Goal: Task Accomplishment & Management: Manage account settings

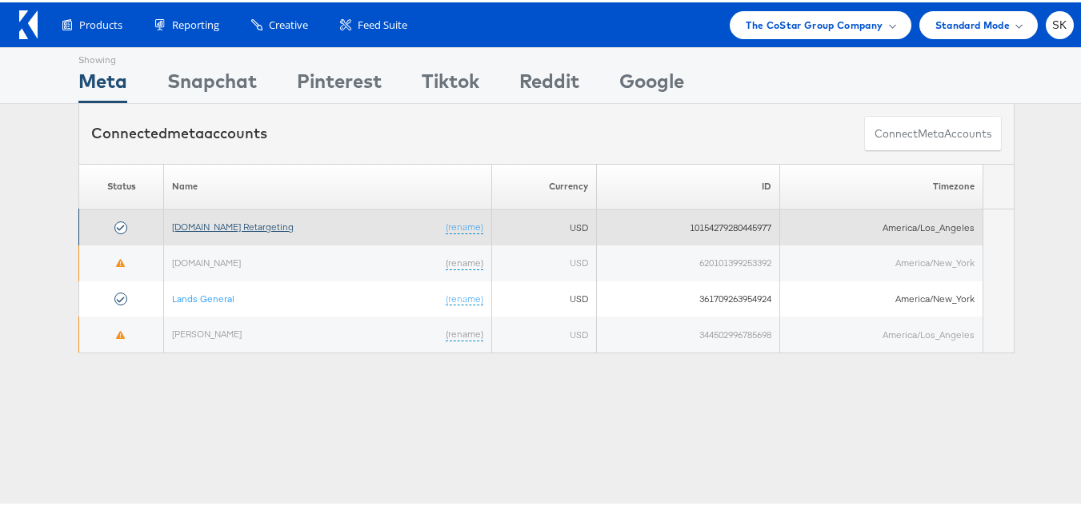
click at [264, 225] on link "Apartments.com Retargeting" at bounding box center [233, 224] width 122 height 12
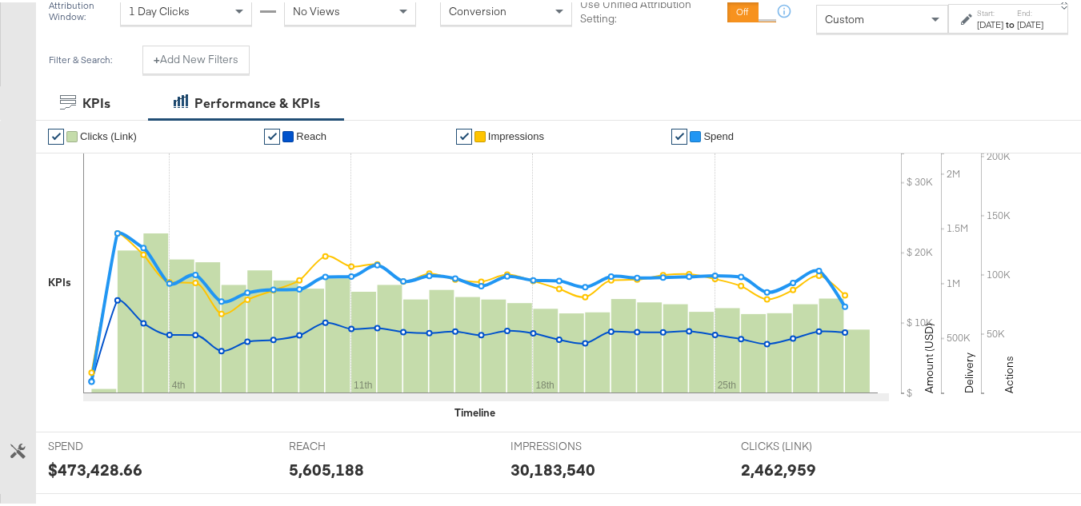
scroll to position [480, 0]
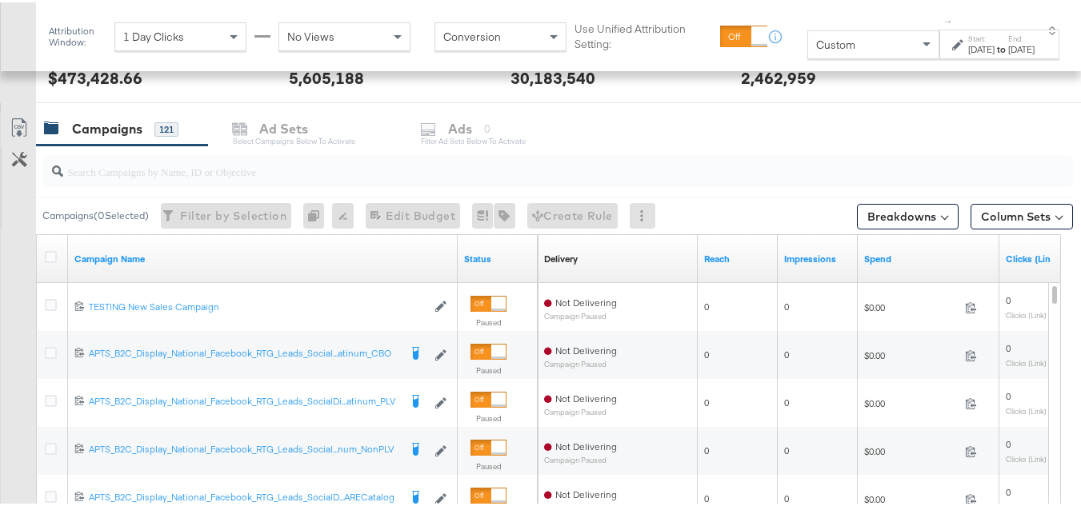
click at [153, 175] on input "search" at bounding box center [522, 162] width 919 height 31
paste input "APTS_B2C_Display_National_Facebook_RTG_Leads_SocialDisplay_Retargeting_Diamond_…"
type input "APTS_B2C_Display_National_Facebook_RTG_Leads_SocialDisplay_Retargeting_Diamond_…"
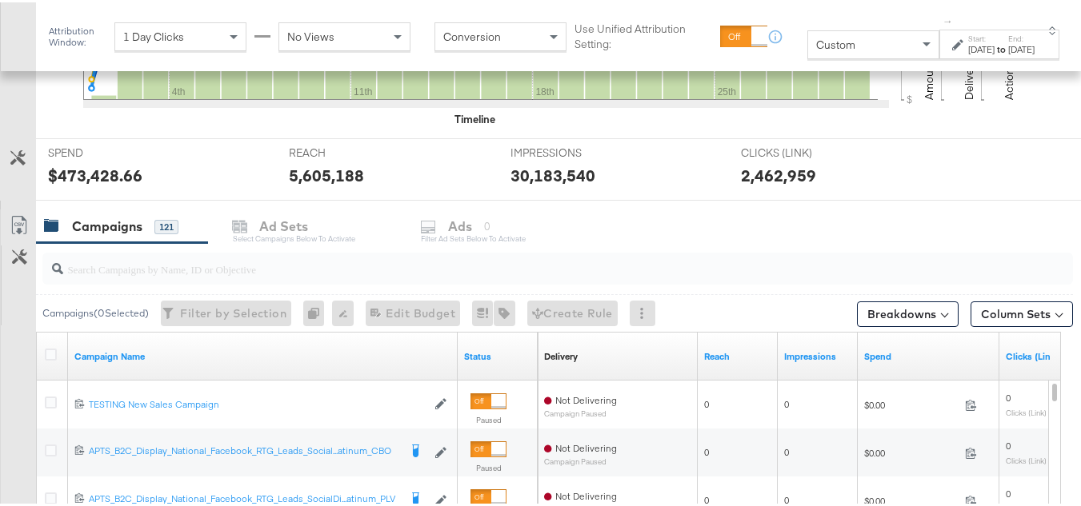
scroll to position [0, 0]
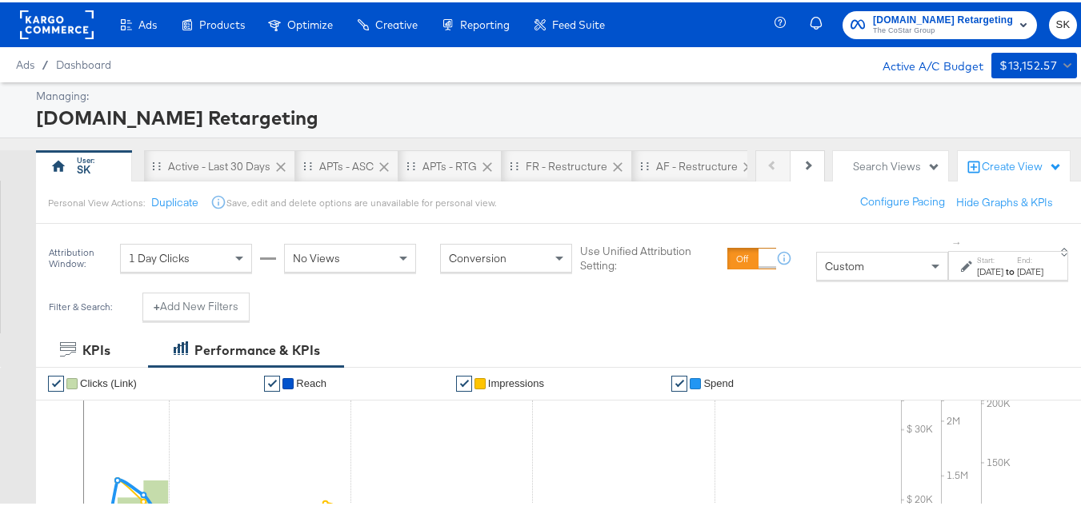
click at [823, 269] on div "Custom" at bounding box center [882, 263] width 130 height 27
click at [206, 166] on div "Active - Last 30 Days" at bounding box center [219, 164] width 102 height 15
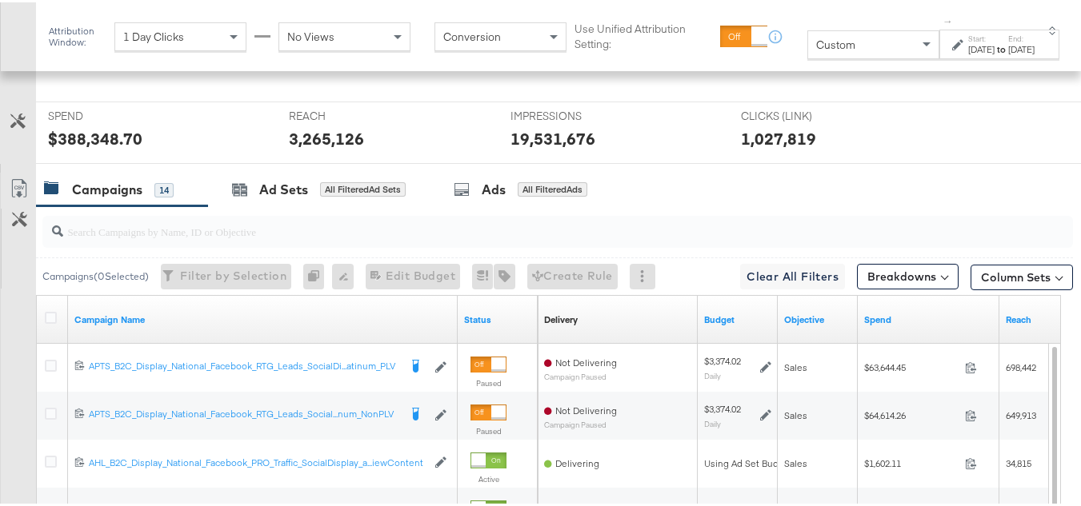
scroll to position [617, 0]
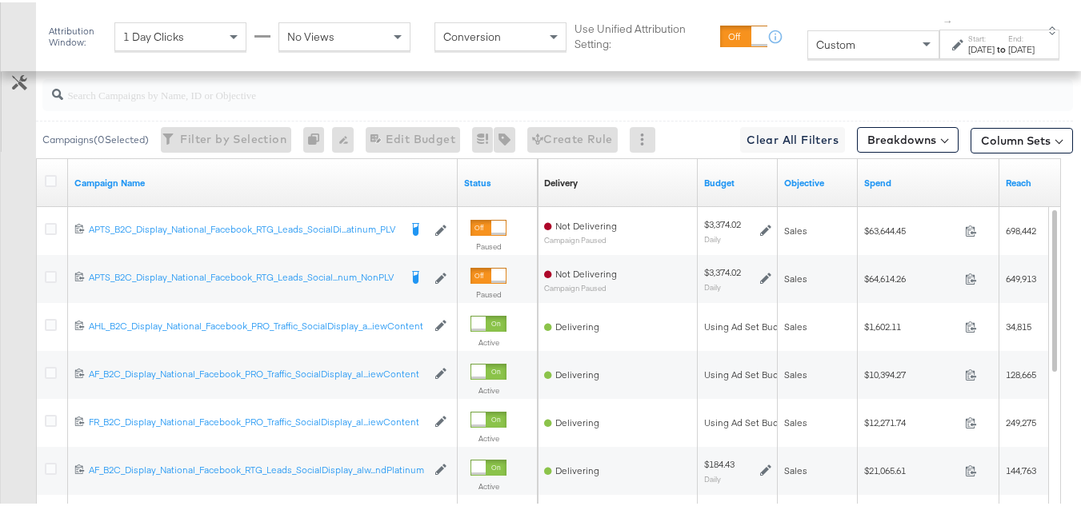
click at [847, 48] on div "Custom" at bounding box center [873, 42] width 130 height 27
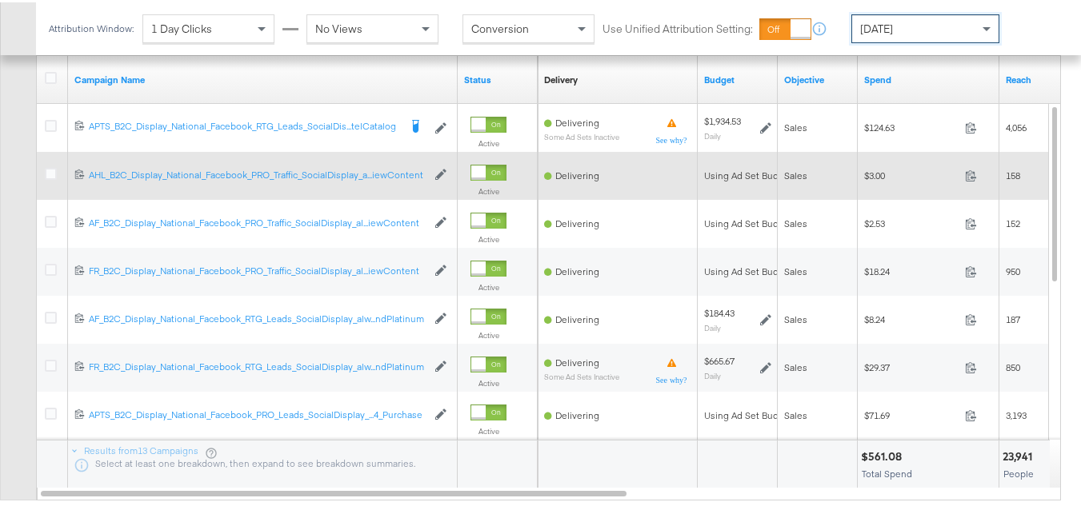
scroll to position [679, 0]
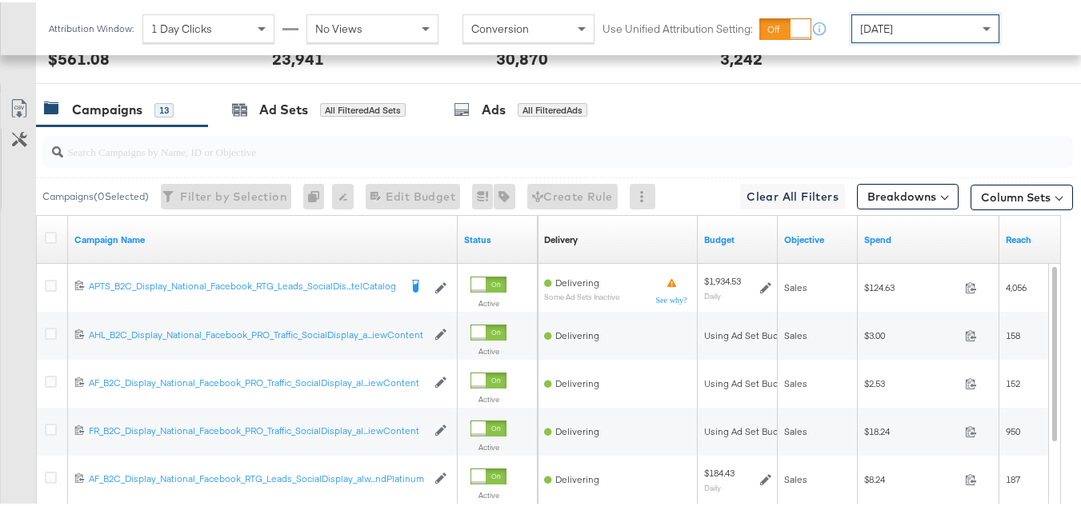
click at [95, 158] on input "search" at bounding box center [522, 142] width 919 height 31
paste input "APTS_B2C_Display_National_Facebook_RTG_Leads_SocialDisplay_Retargeting_Diamond_…"
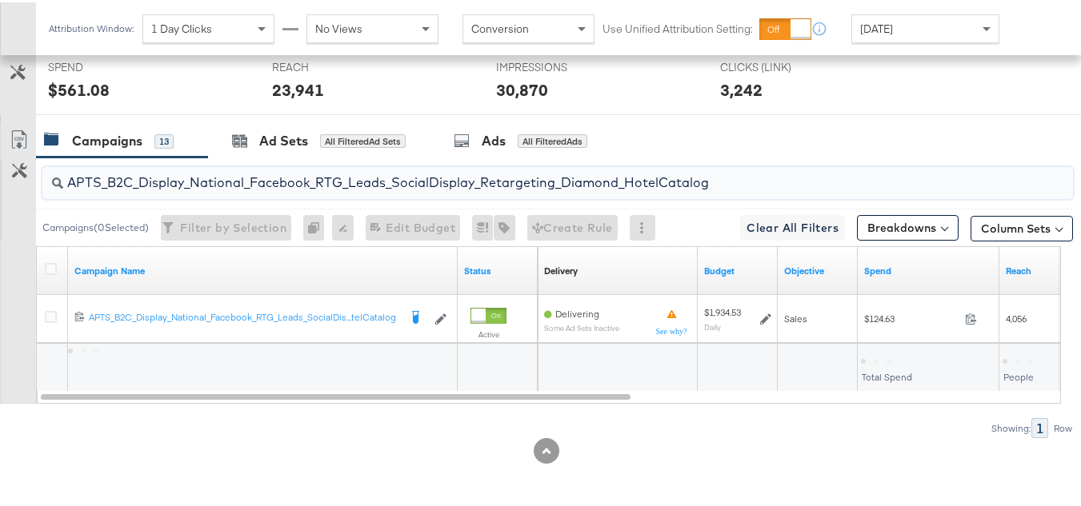
scroll to position [671, 0]
click at [248, 182] on input "APTS_B2C_Display_National_Facebook_RTG_Leads_SocialDisplay_Retargeting_Diamond_…" at bounding box center [522, 173] width 919 height 31
paste input "alwayson_Retargeting_DARE24_DiamondPlatinum"
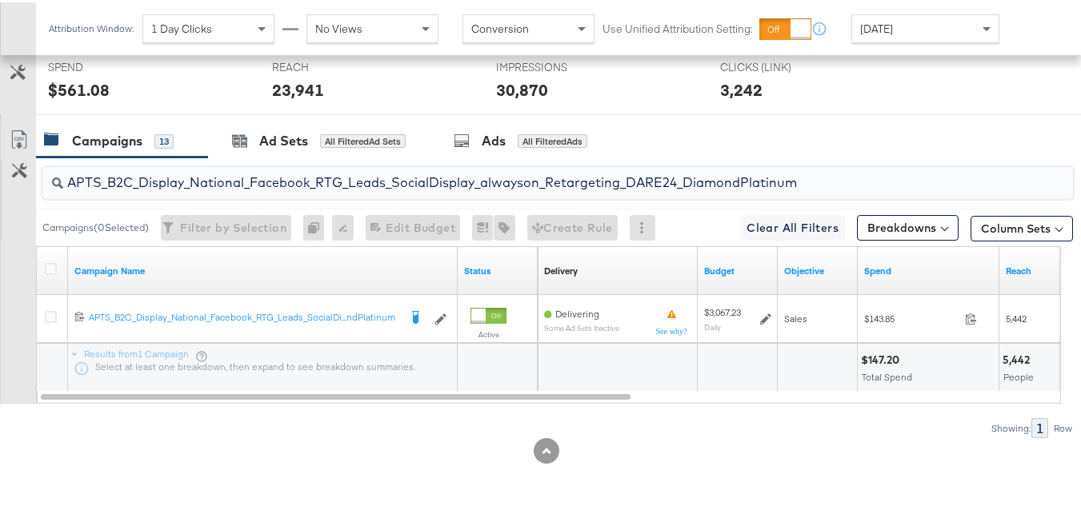
click at [226, 169] on input "APTS_B2C_Display_National_Facebook_RTG_Leads_SocialDisplay_alwayson_Retargeting…" at bounding box center [522, 173] width 919 height 31
paste input "FR_B2C_Display_National_Facebook_RTG_Leads_SocialDisplay_alwayson_Retargeting_FR"
click at [246, 169] on input "FR_B2C_Display_National_Facebook_RTG_Leads_SocialDisplay_alwayson_Retargeting_F…" at bounding box center [522, 173] width 919 height 31
paste input "AF_B2C_Display_National_Facebook_RTG_Leads_SocialDisplay_alwayson_Retargeting_AF"
click at [228, 178] on input "AF_B2C_Display_National_Facebook_RTG_Leads_SocialDisplay_alwayson_Retargeting_A…" at bounding box center [522, 173] width 919 height 31
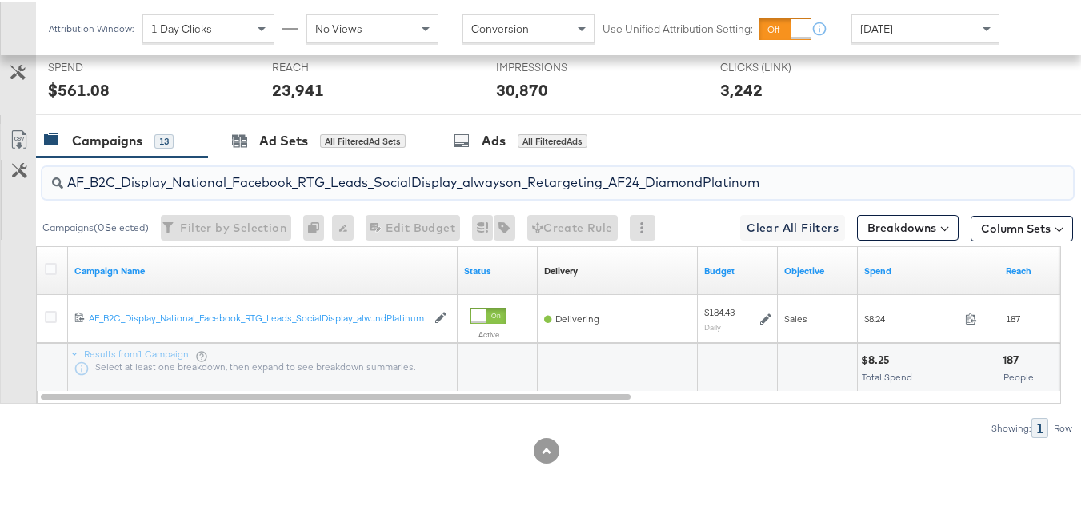
paste input "HL_B2C_Display_National_Facebook_RTG_Leads_SocialDisplay_alwayson_Retargeting_A…"
click at [226, 179] on input "AHL_B2C_Display_National_Facebook_RTG_Leads_SocialDisplay_alwayson_Retargeting_…" at bounding box center [522, 173] width 919 height 31
paste input "PTS_B2C_Display_National_Facebook_PRO_Traffic_SocialDisplay_alwayson_ASC_DARE24…"
type input "APTS_B2C_Display_National_Facebook_PRO_Traffic_SocialDisplay_alwayson_ASC_DARE2…"
click at [56, 268] on icon at bounding box center [51, 267] width 12 height 12
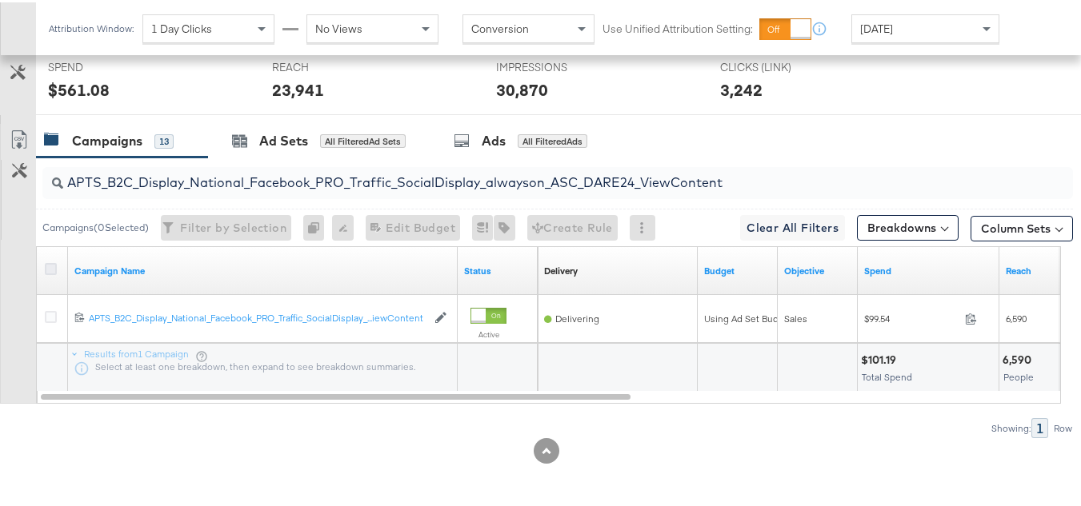
click at [0, 0] on input "checkbox" at bounding box center [0, 0] width 0 height 0
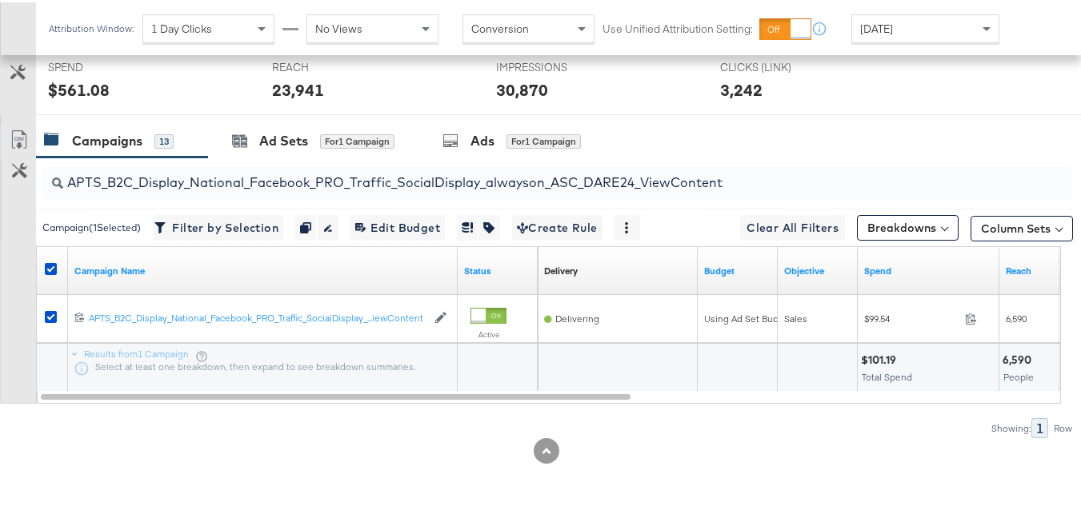
click at [315, 102] on div "REACH REACH 23,941" at bounding box center [372, 81] width 224 height 61
click at [298, 137] on div "Ad Sets" at bounding box center [283, 139] width 49 height 18
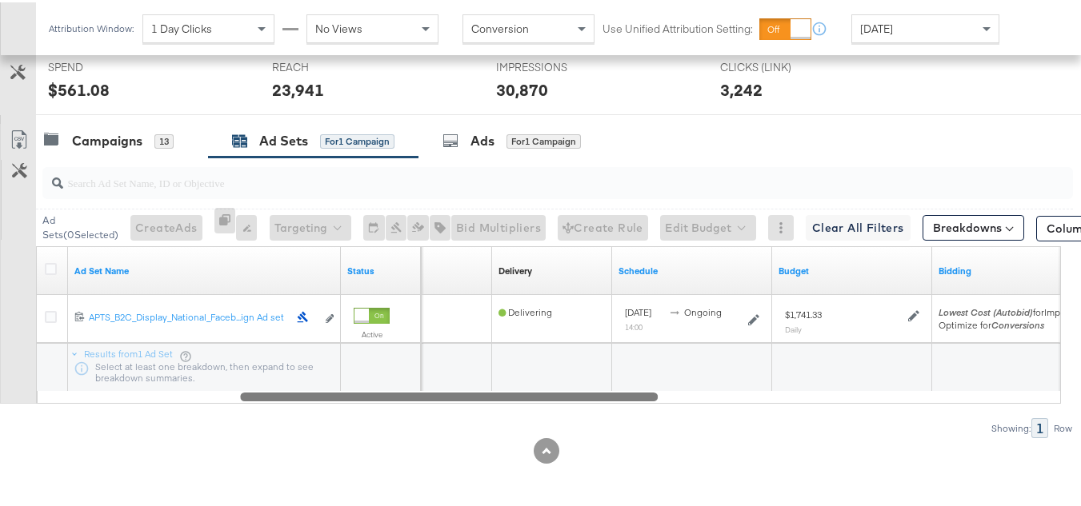
drag, startPoint x: 488, startPoint y: 396, endPoint x: 98, endPoint y: 248, distance: 416.8
click at [132, 306] on div "Ad Set Name Status Campaign Name Delivery Sorting Unavailable Schedule Budget B…" at bounding box center [548, 323] width 1025 height 158
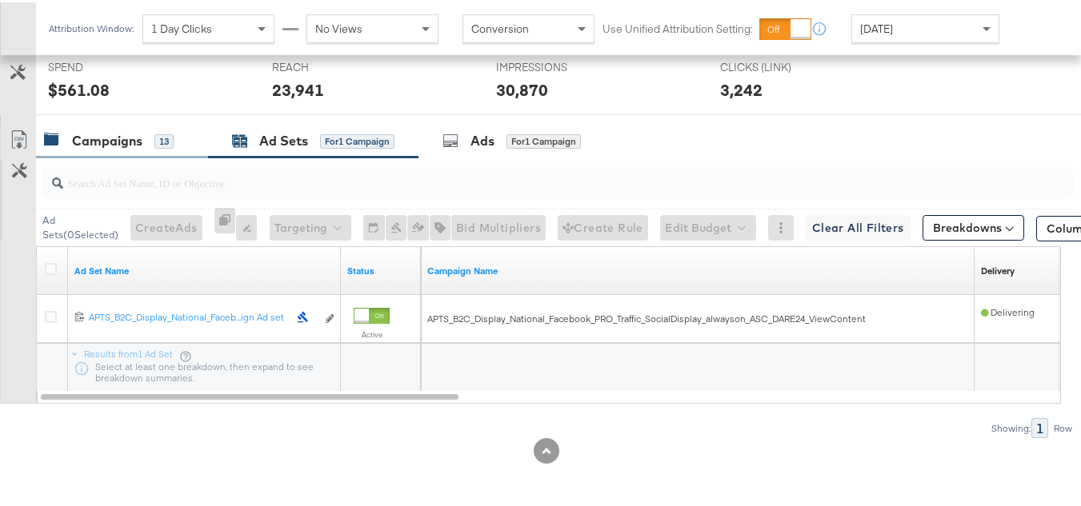
click at [127, 130] on div "Campaigns" at bounding box center [107, 139] width 70 height 18
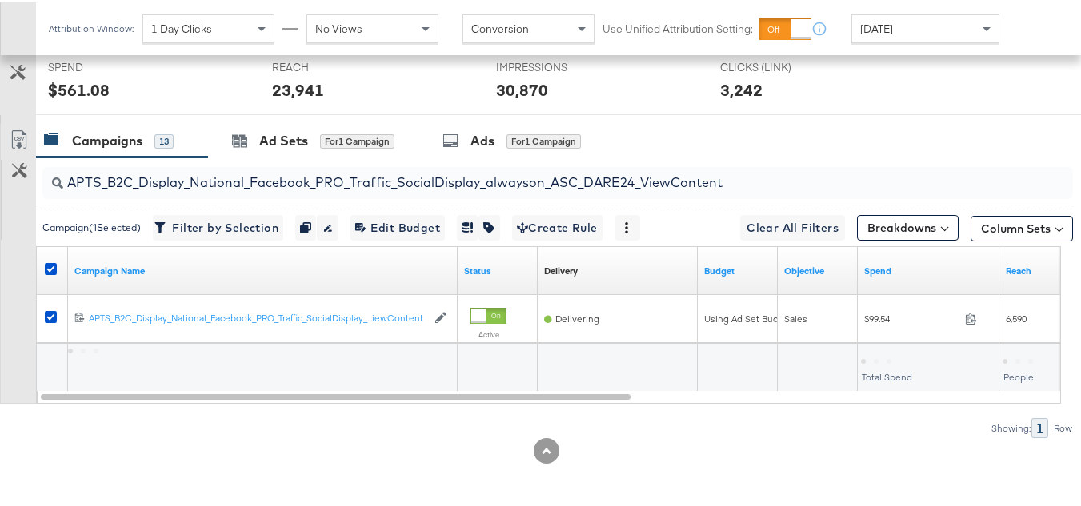
click at [43, 271] on div at bounding box center [53, 268] width 30 height 29
click at [53, 266] on icon at bounding box center [51, 267] width 12 height 12
click at [0, 0] on input "checkbox" at bounding box center [0, 0] width 0 height 0
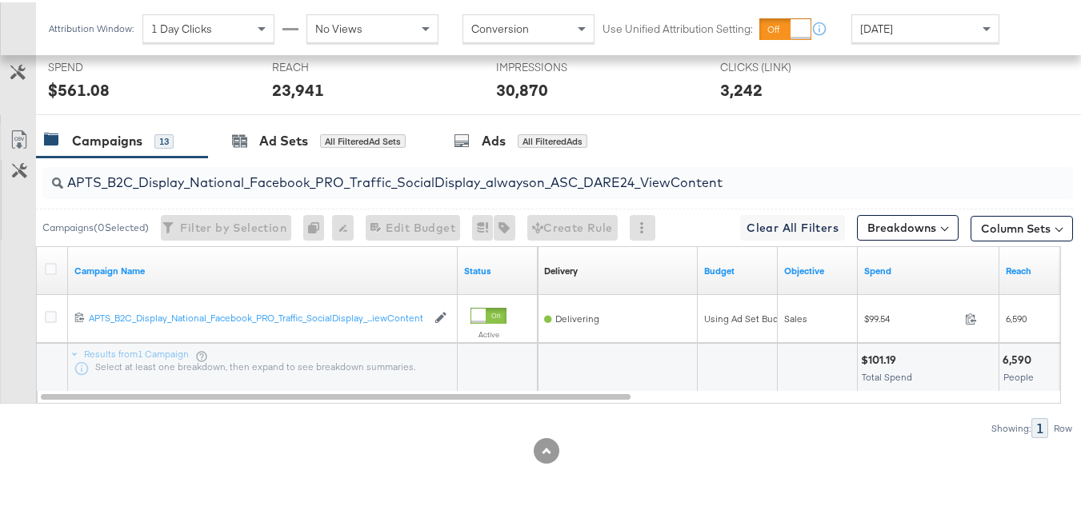
click at [173, 174] on input "APTS_B2C_Display_National_Facebook_PRO_Traffic_SocialDisplay_alwayson_ASC_DARE2…" at bounding box center [522, 173] width 919 height 31
paste input "Leads_SocialDisplay_alwayson_ASC_DARE24_Purchase"
type input "APTS_B2C_Display_National_Facebook_PRO_Leads_SocialDisplay_alwayson_ASC_DARE24_…"
click at [46, 266] on icon at bounding box center [51, 267] width 12 height 12
click at [0, 0] on input "checkbox" at bounding box center [0, 0] width 0 height 0
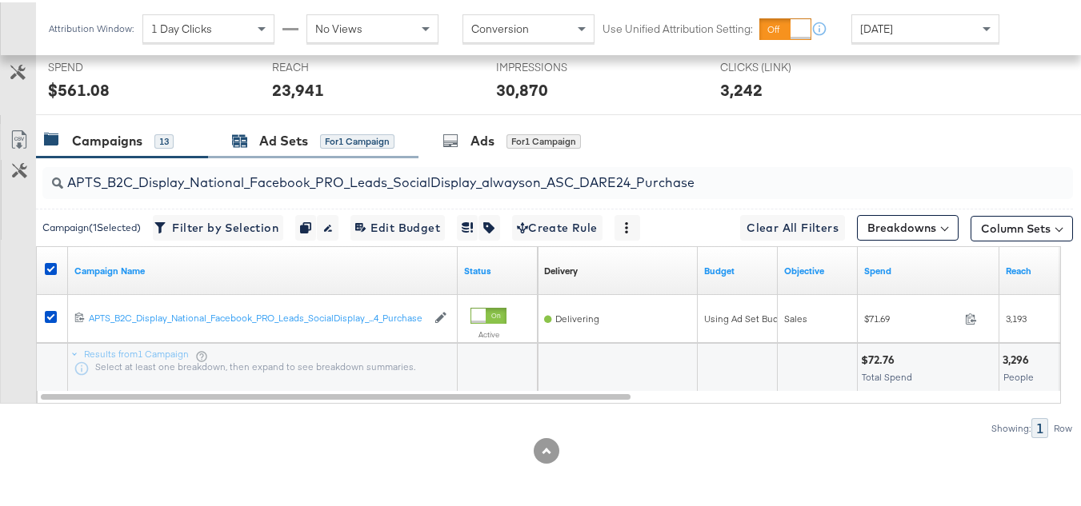
click at [337, 138] on div "for 1 Campaign" at bounding box center [357, 139] width 74 height 14
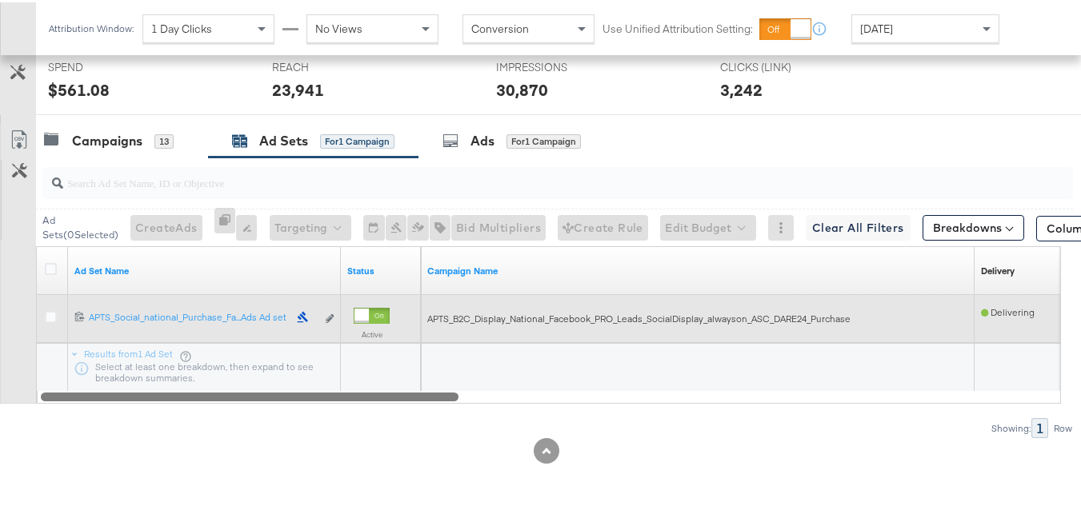
drag, startPoint x: 451, startPoint y: 392, endPoint x: 50, endPoint y: 326, distance: 406.2
click at [47, 372] on div "Ad Set Name Status Campaign Name Delivery Sorting Unavailable 12021198717184061…" at bounding box center [548, 323] width 1025 height 158
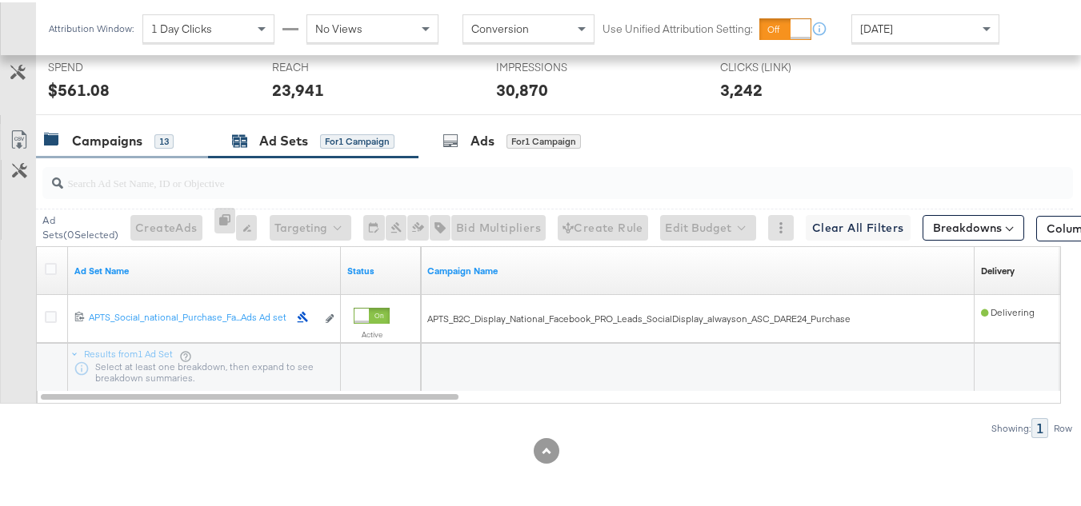
click at [105, 143] on div "Campaigns" at bounding box center [107, 139] width 70 height 18
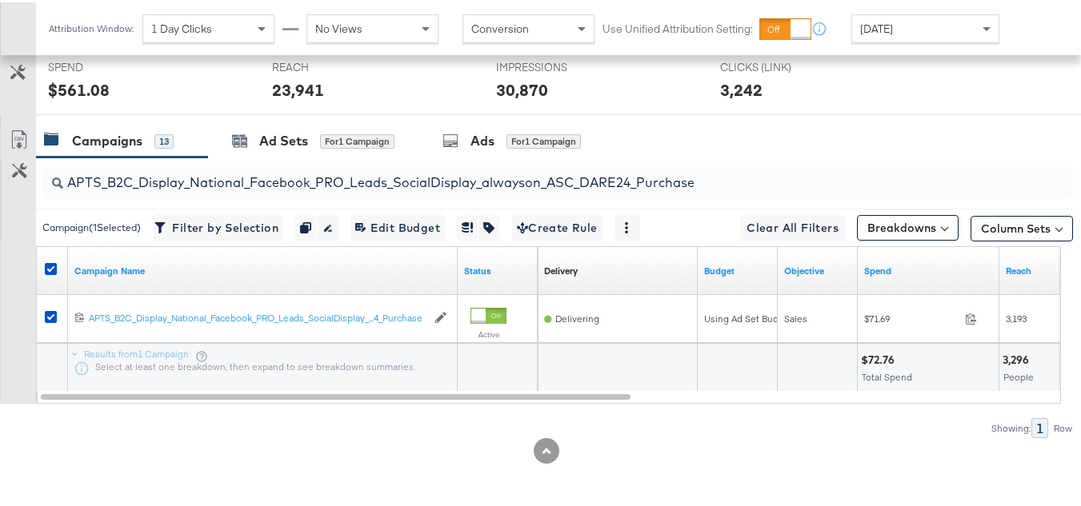
click at [44, 270] on div at bounding box center [53, 268] width 30 height 29
click at [53, 273] on icon at bounding box center [51, 267] width 12 height 12
click at [0, 0] on input "checkbox" at bounding box center [0, 0] width 0 height 0
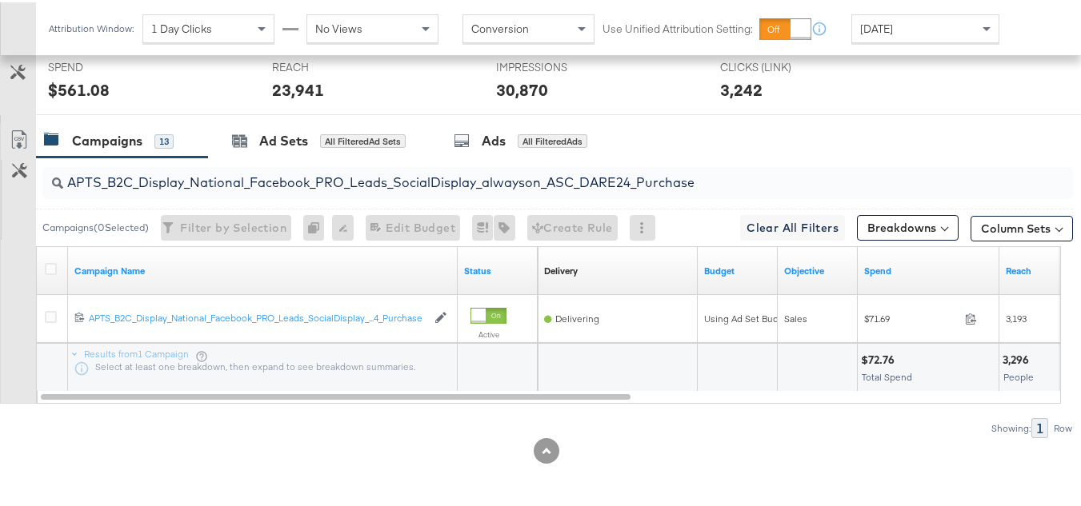
click at [241, 181] on input "APTS_B2C_Display_National_Facebook_PRO_Leads_SocialDisplay_alwayson_ASC_DARE24_…" at bounding box center [522, 173] width 919 height 31
paste input "F_B2C_Display_National_Facebook_PRO_Traffic_SocialDisplay_alwayson_ASC_AF24_Vie…"
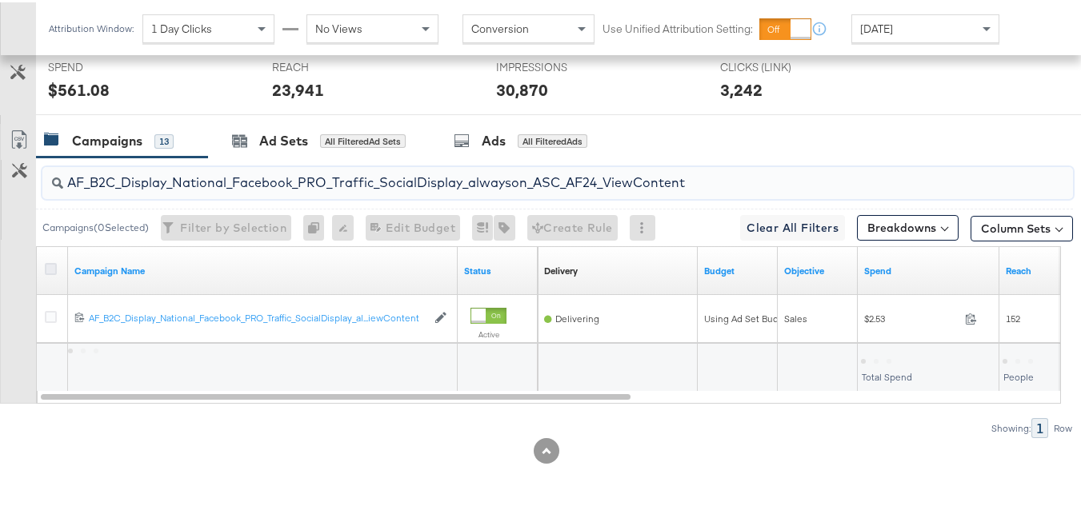
type input "AF_B2C_Display_National_Facebook_PRO_Traffic_SocialDisplay_alwayson_ASC_AF24_Vi…"
click at [46, 267] on icon at bounding box center [51, 267] width 12 height 12
click at [0, 0] on input "checkbox" at bounding box center [0, 0] width 0 height 0
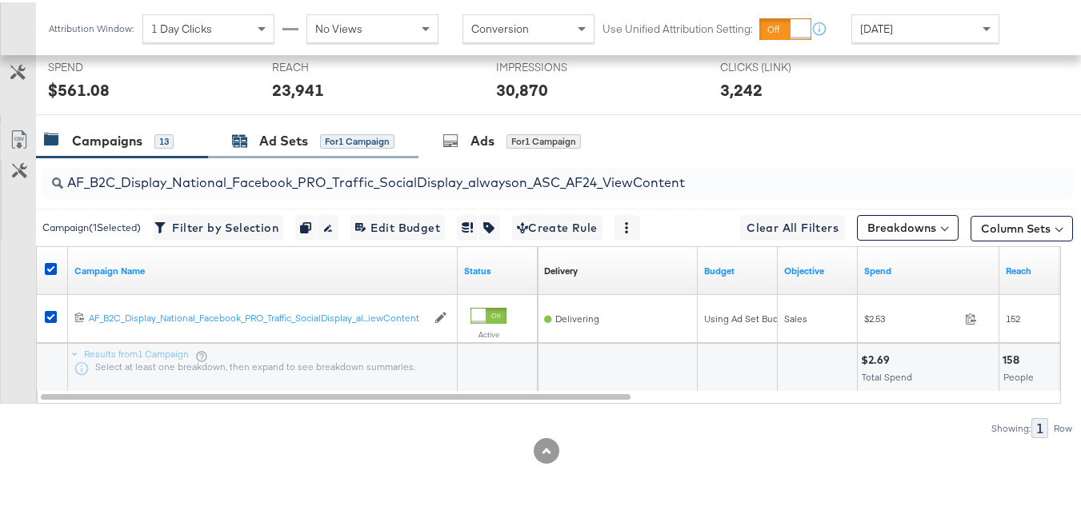
click at [270, 142] on div "Ad Sets" at bounding box center [283, 139] width 49 height 18
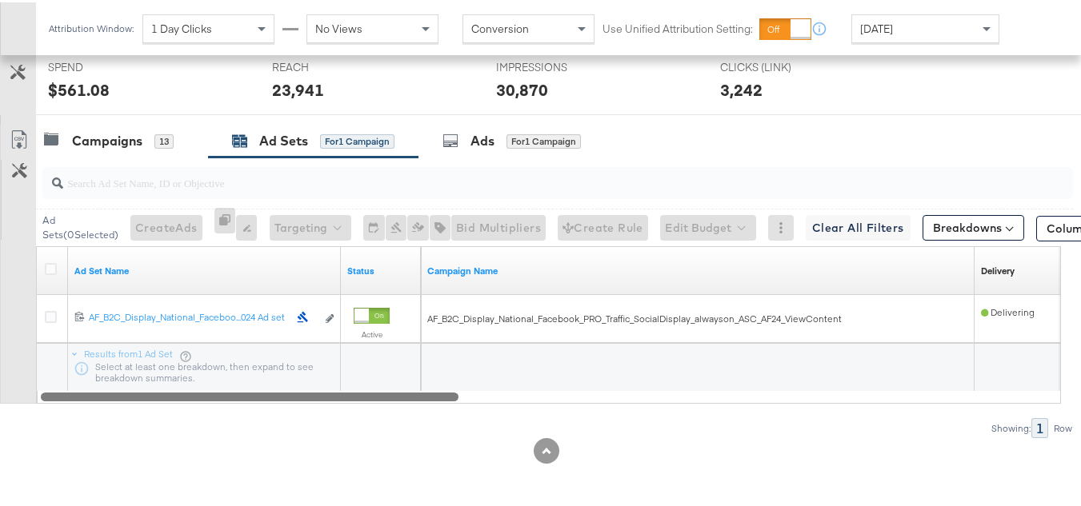
drag, startPoint x: 425, startPoint y: 396, endPoint x: 30, endPoint y: 371, distance: 395.2
click at [30, 387] on div "Customize KPIs Export as CSV Ad Set Name Status Campaign Name Delivery Sorting …" at bounding box center [536, 323] width 1073 height 158
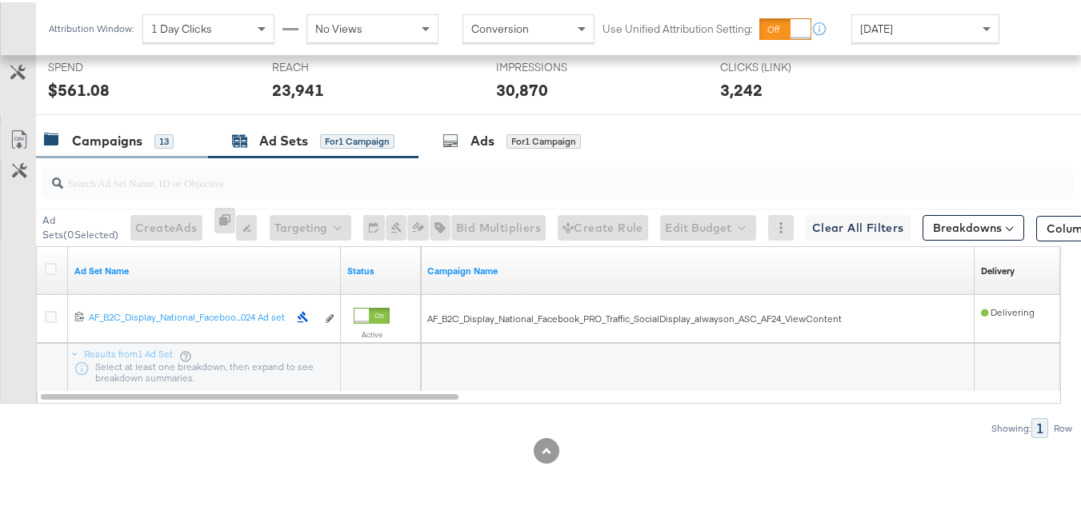
click at [108, 144] on div "Campaigns" at bounding box center [107, 139] width 70 height 18
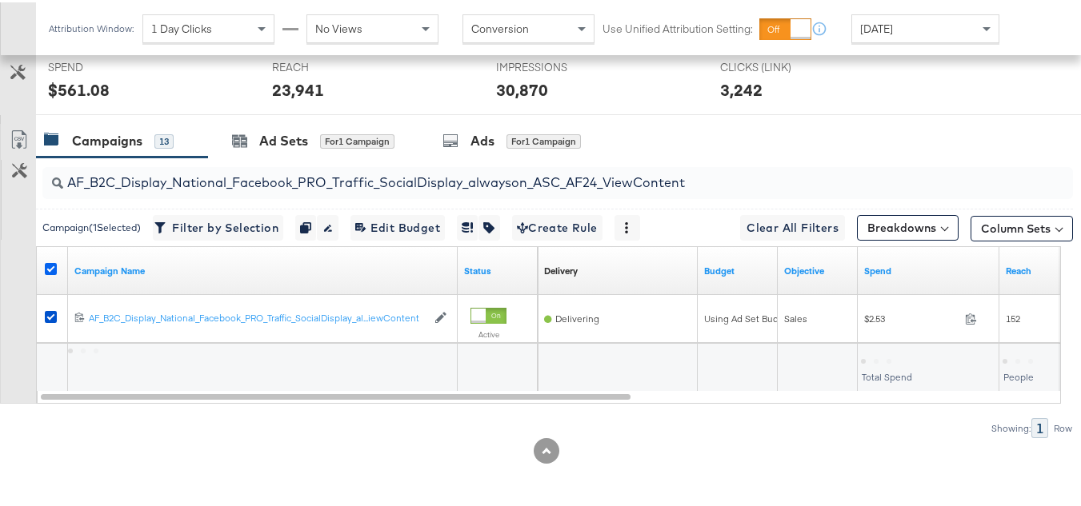
click at [47, 269] on icon at bounding box center [51, 267] width 12 height 12
click at [0, 0] on input "checkbox" at bounding box center [0, 0] width 0 height 0
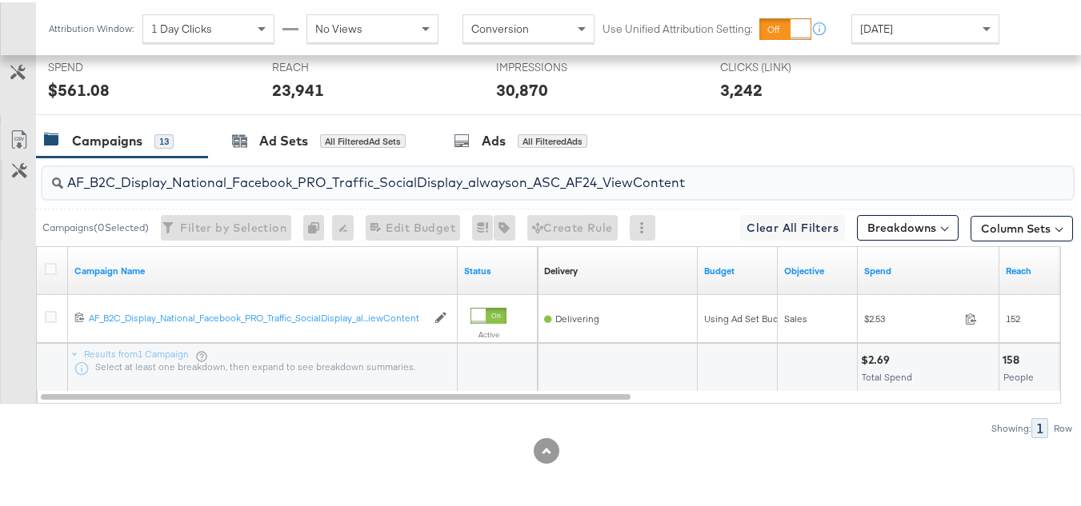
click at [186, 169] on input "AF_B2C_Display_National_Facebook_PRO_Traffic_SocialDisplay_alwayson_ASC_AF24_Vi…" at bounding box center [522, 173] width 919 height 31
paste input "FR_B2C_Display_National_Facebook_PRO_Traffic_SocialDisplay_alwayson_ASC_FR"
type input "FR_B2C_Display_National_Facebook_PRO_Traffic_SocialDisplay_alwayson_ASC_FR24_Vi…"
click at [48, 266] on icon at bounding box center [51, 267] width 12 height 12
click at [0, 0] on input "checkbox" at bounding box center [0, 0] width 0 height 0
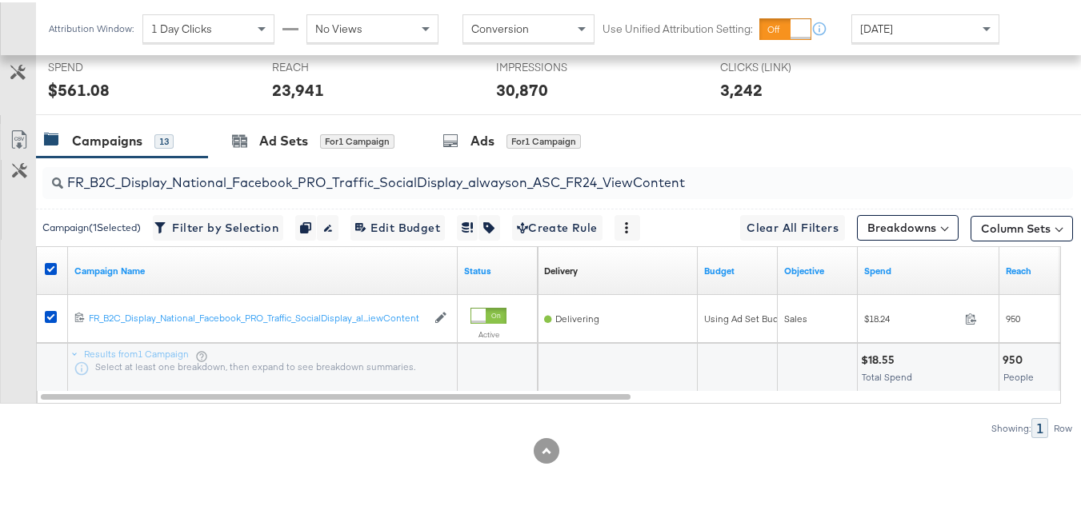
click at [321, 112] on div "REACH REACH 23,941" at bounding box center [372, 81] width 224 height 61
click at [302, 134] on div "Ad Sets" at bounding box center [283, 139] width 49 height 18
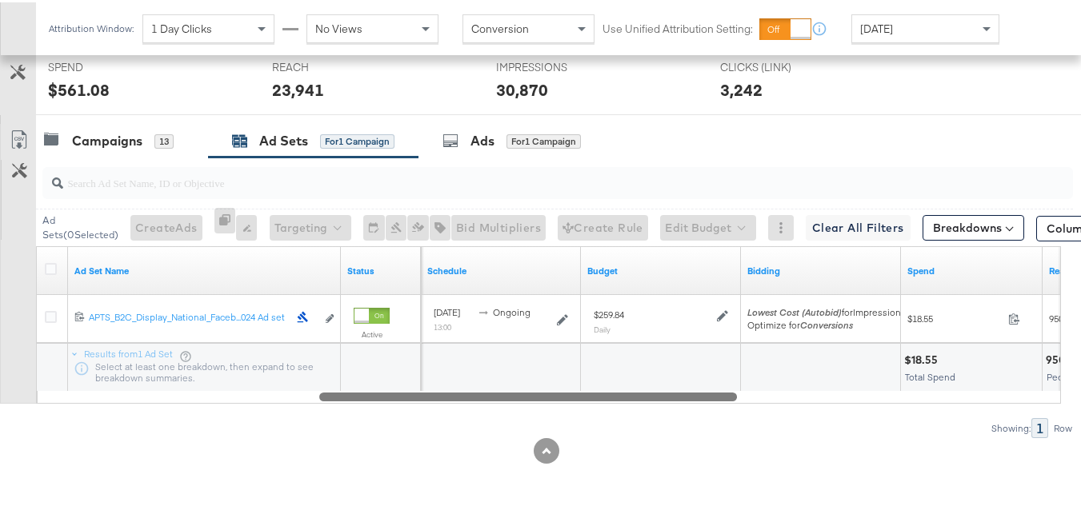
drag, startPoint x: 387, startPoint y: 390, endPoint x: 82, endPoint y: 379, distance: 305.8
click at [90, 387] on div "Ad Set Name Status Delivery Sorting Unavailable Schedule Budget Bidding Spend R…" at bounding box center [548, 323] width 1025 height 158
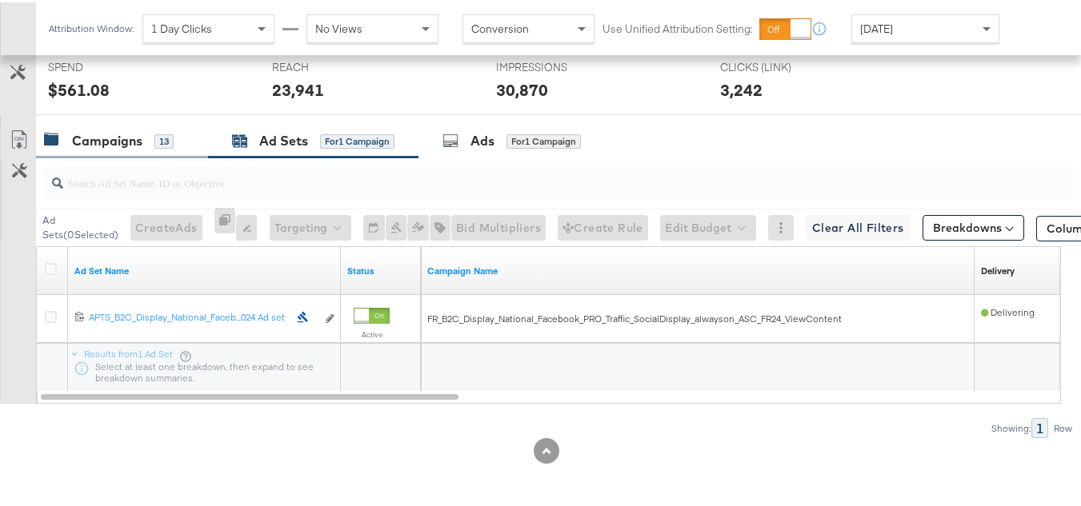
click at [78, 151] on div "Campaigns 13" at bounding box center [122, 139] width 172 height 34
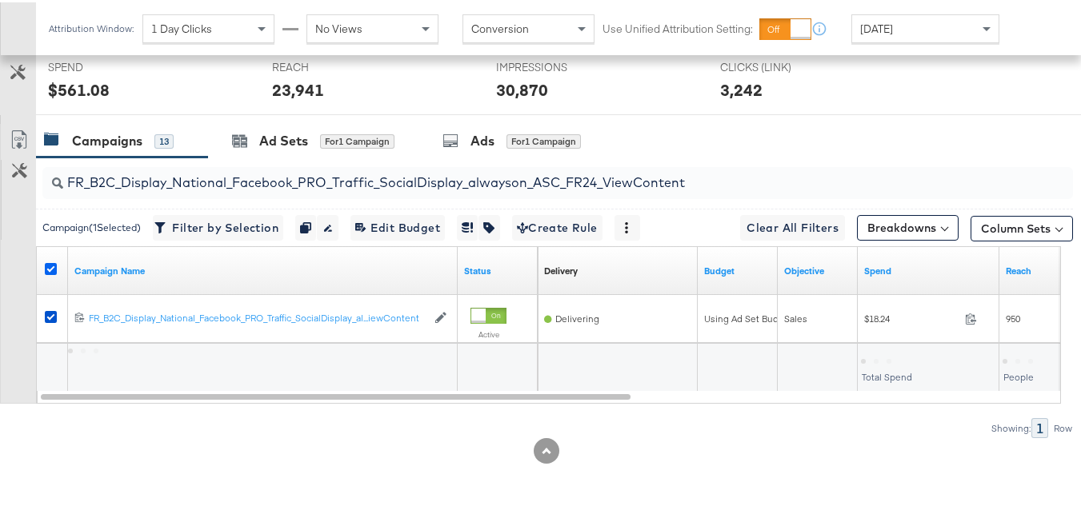
click at [49, 270] on icon at bounding box center [51, 267] width 12 height 12
click at [0, 0] on input "checkbox" at bounding box center [0, 0] width 0 height 0
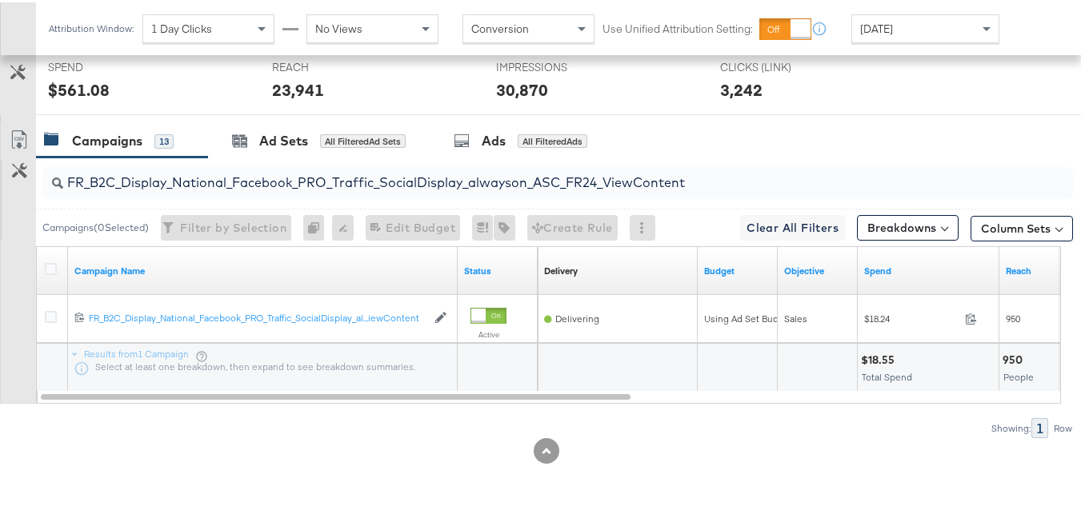
click at [194, 185] on input "FR_B2C_Display_National_Facebook_PRO_Traffic_SocialDisplay_alwayson_ASC_FR24_Vi…" at bounding box center [522, 173] width 919 height 31
paste input "AHL_B2C_Display_National_Facebook_PRO_Traffic_SocialDisplay_alwayson_ASC_AHL"
type input "AHL_B2C_Display_National_Facebook_PRO_Traffic_SocialDisplay_alwayson_ASC_AHL24_…"
click at [50, 272] on icon at bounding box center [51, 267] width 12 height 12
click at [0, 0] on input "checkbox" at bounding box center [0, 0] width 0 height 0
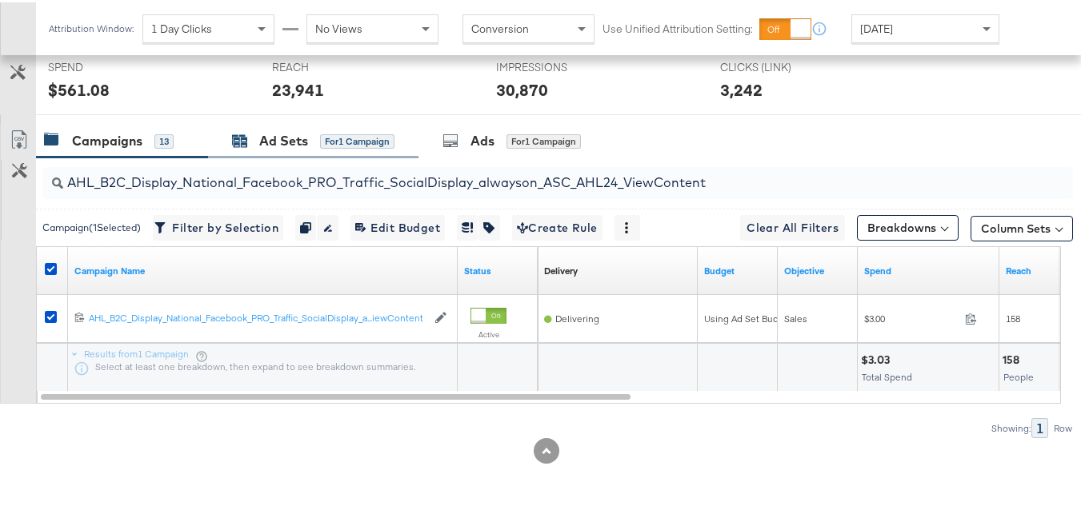
click at [293, 133] on div "Ad Sets" at bounding box center [283, 139] width 49 height 18
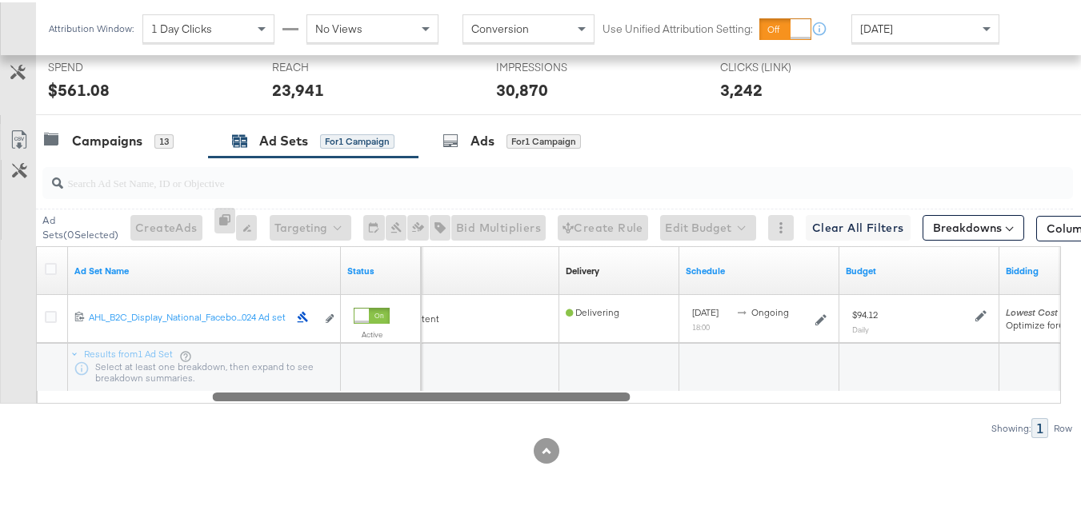
drag, startPoint x: 415, startPoint y: 397, endPoint x: 235, endPoint y: 193, distance: 272.1
click at [293, 382] on div "Ad Set Name Status Campaign Name Delivery Sorting Unavailable Schedule Budget B…" at bounding box center [548, 323] width 1025 height 158
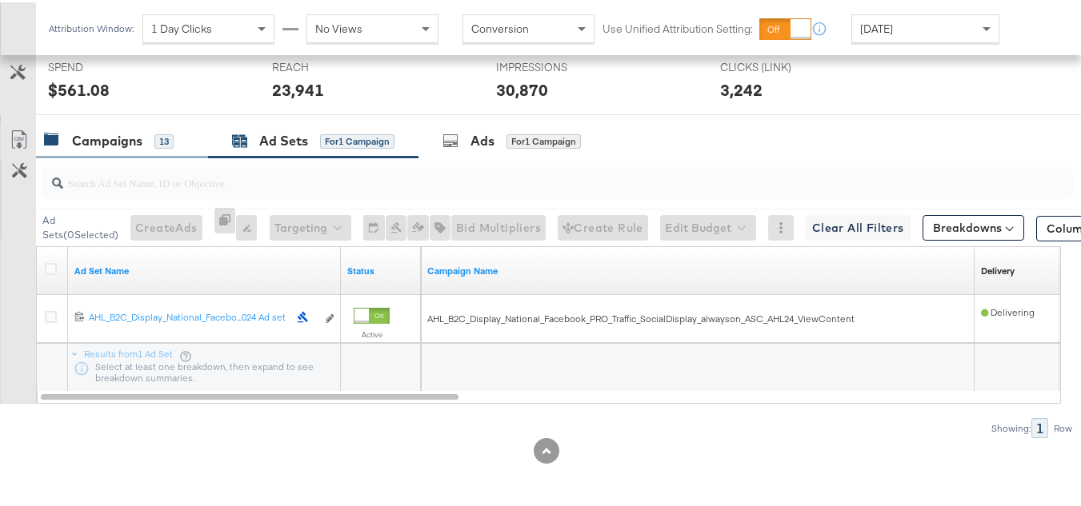
click at [150, 150] on div "Campaigns 13" at bounding box center [122, 139] width 172 height 34
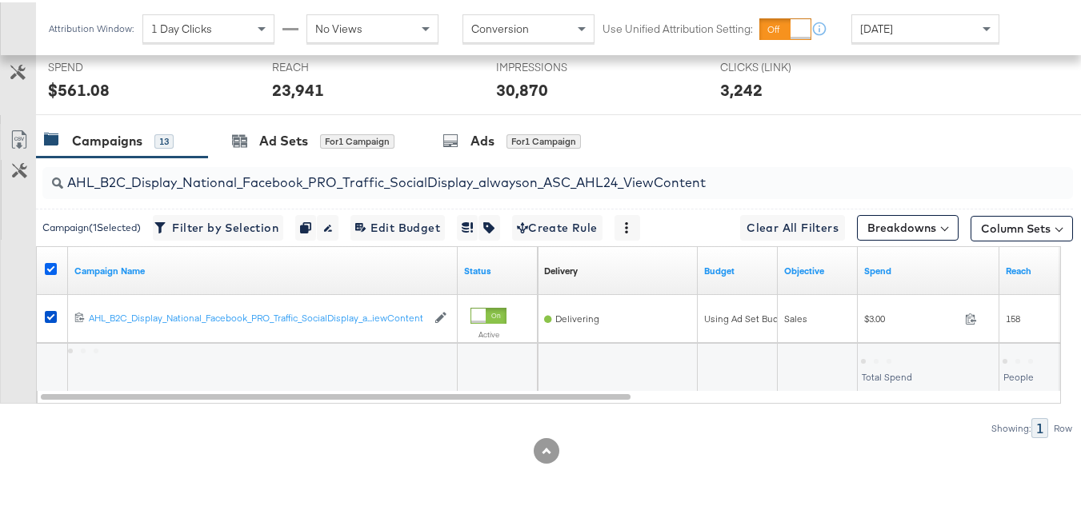
click at [46, 266] on icon at bounding box center [51, 267] width 12 height 12
click at [0, 0] on input "checkbox" at bounding box center [0, 0] width 0 height 0
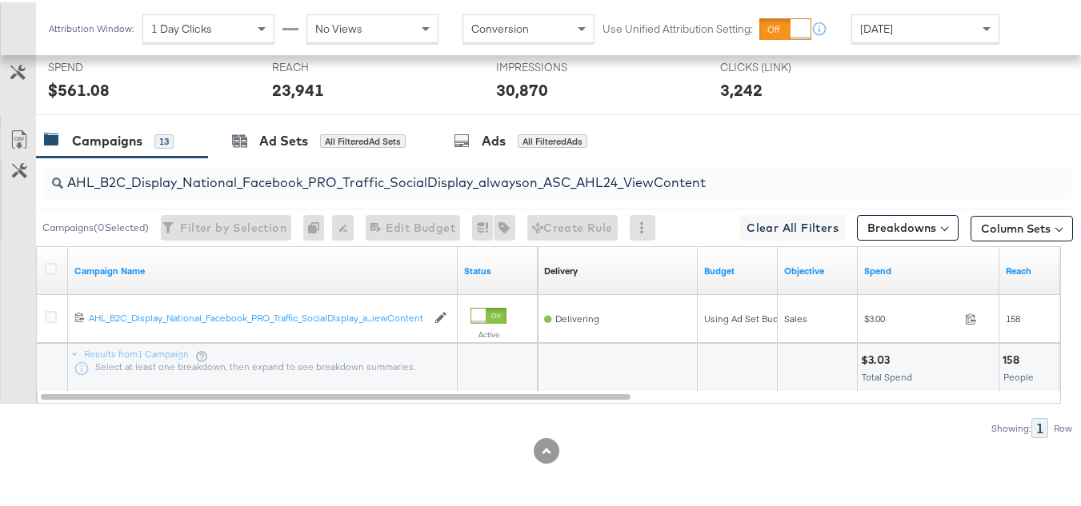
scroll to position [0, 0]
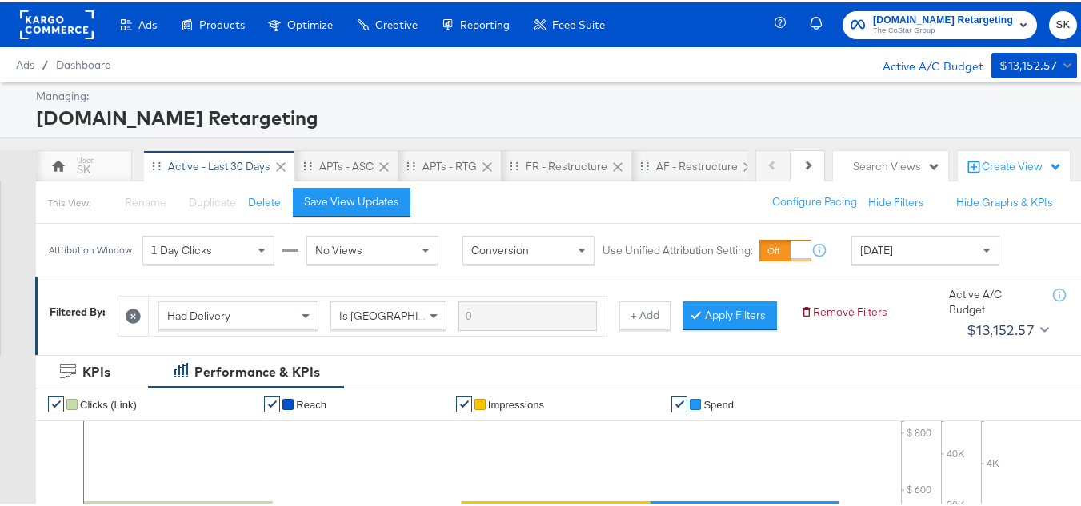
click at [899, 35] on button "Apartments.com Retargeting The CoStar Group" at bounding box center [940, 23] width 194 height 28
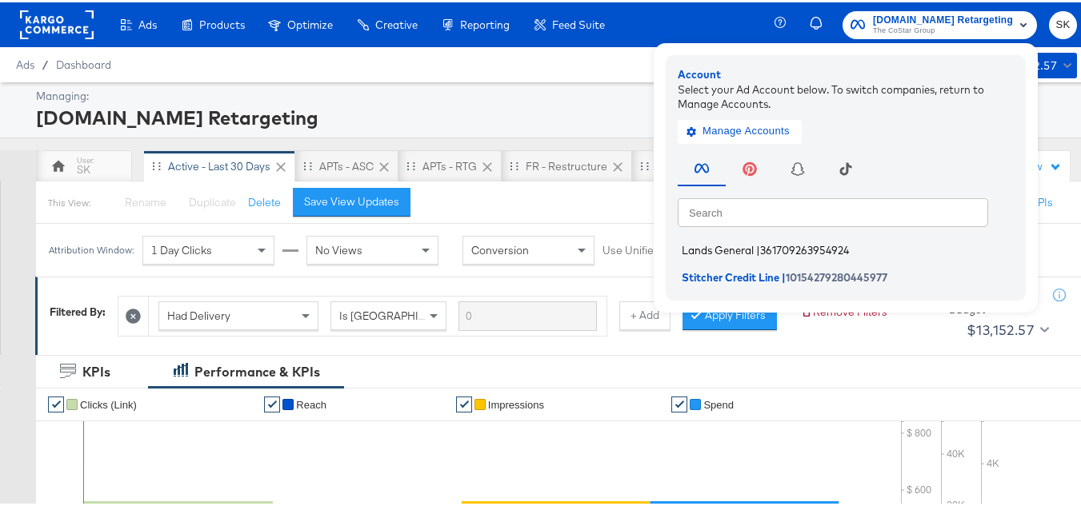
click at [717, 257] on li "Lands General | 361709263954924" at bounding box center [850, 248] width 344 height 23
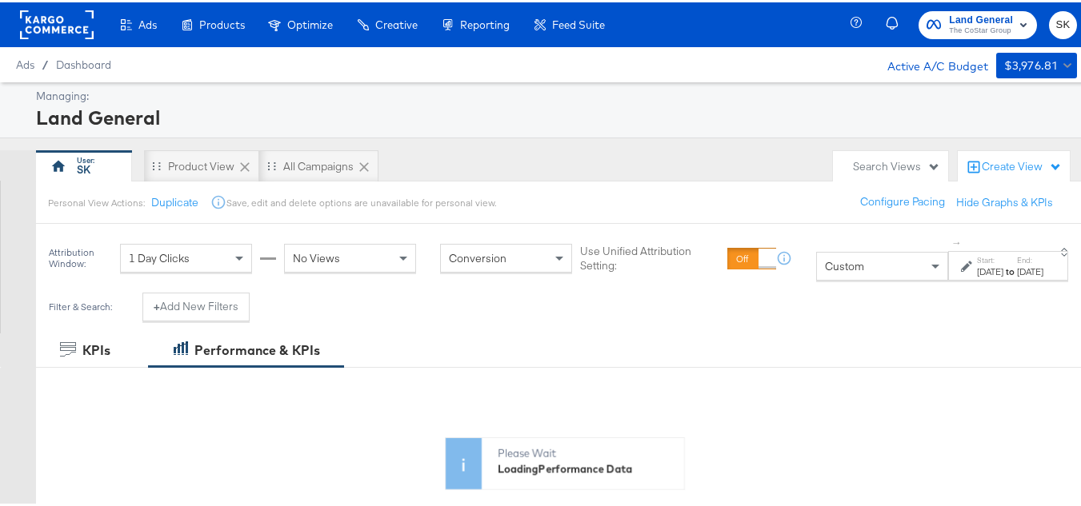
scroll to position [240, 0]
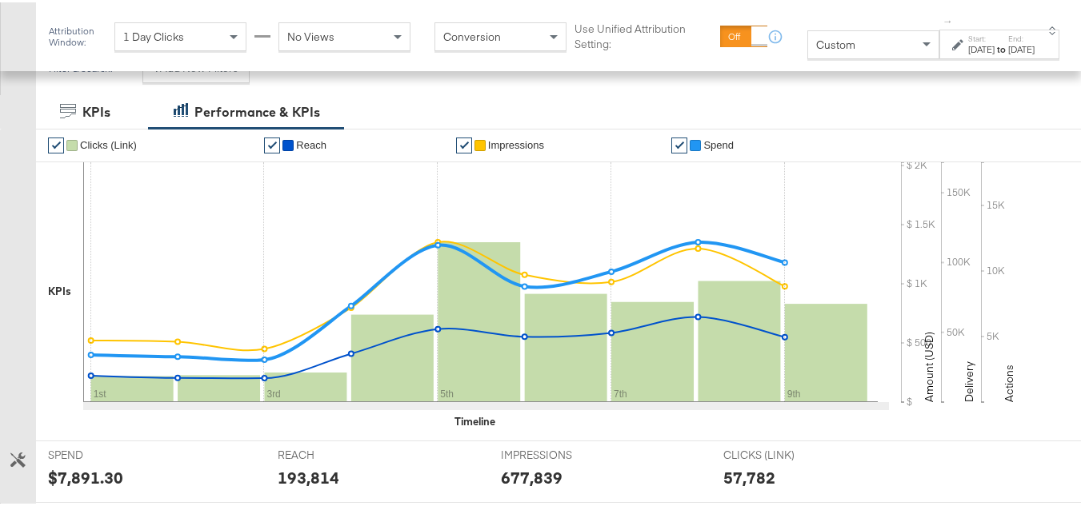
click at [816, 45] on span "Custom" at bounding box center [835, 42] width 39 height 14
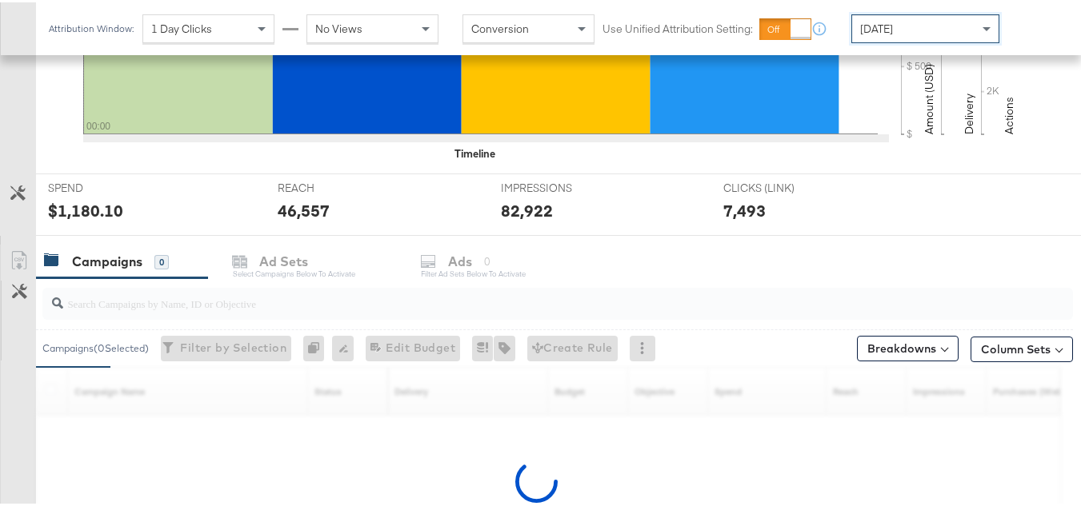
scroll to position [659, 0]
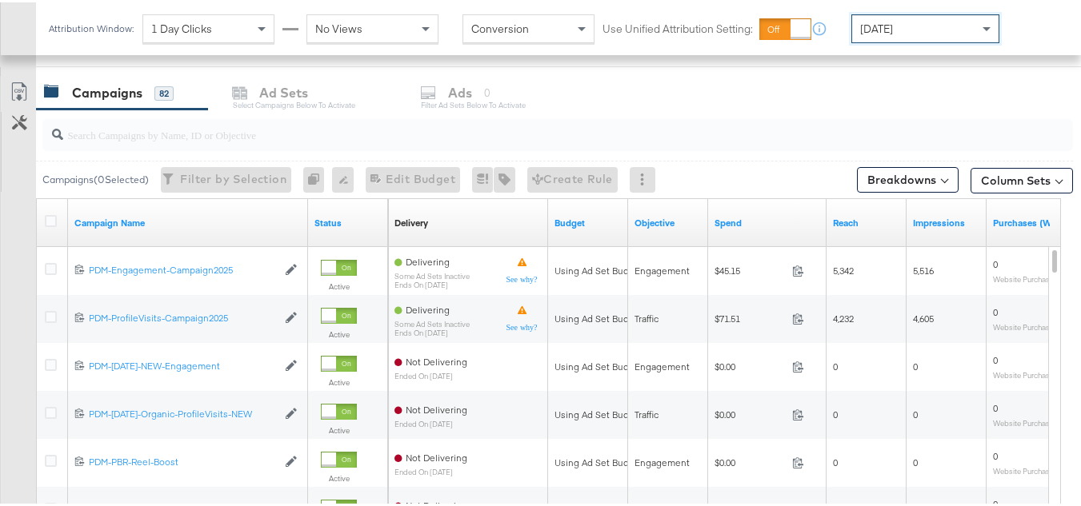
click at [156, 129] on input "search" at bounding box center [522, 125] width 919 height 31
paste input "B2C_LAND_KC_RT_Sig_24"
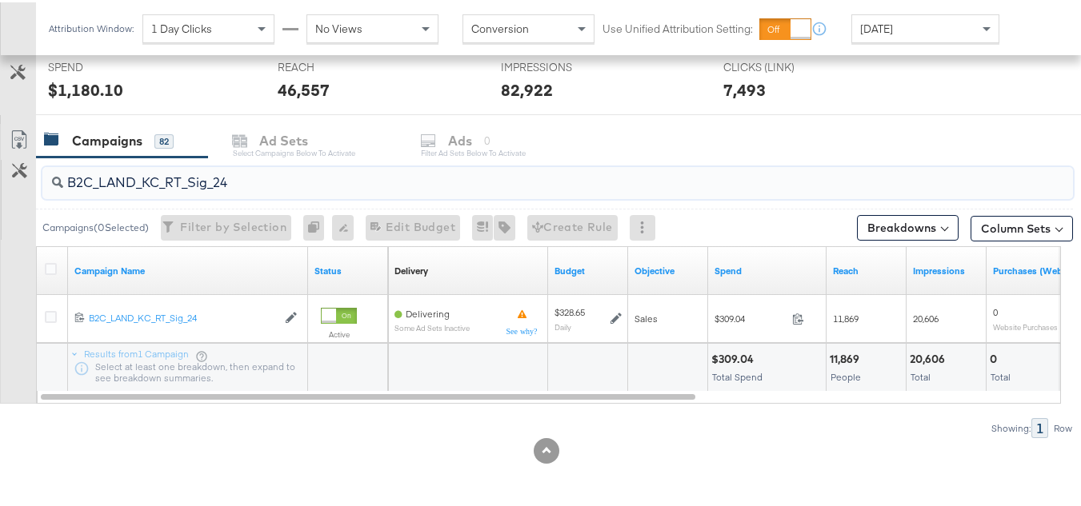
click at [190, 176] on input "B2C_LAND_KC_RT_Sig_24" at bounding box center [522, 173] width 919 height 31
paste input "B_Ecommerce_KC_Retargeting_LW&LOA_Traffic"
click at [220, 174] on input "B2B_Ecommerce_KC_Retargeting_LW&LOA_Traffic" at bounding box center [522, 173] width 919 height 31
paste input "KC_Retargeting_Prospects & Clients_Conversions"
click at [164, 188] on input "B2B_KC_Retargeting_Prospects & Clients_Conversions" at bounding box center [522, 173] width 919 height 31
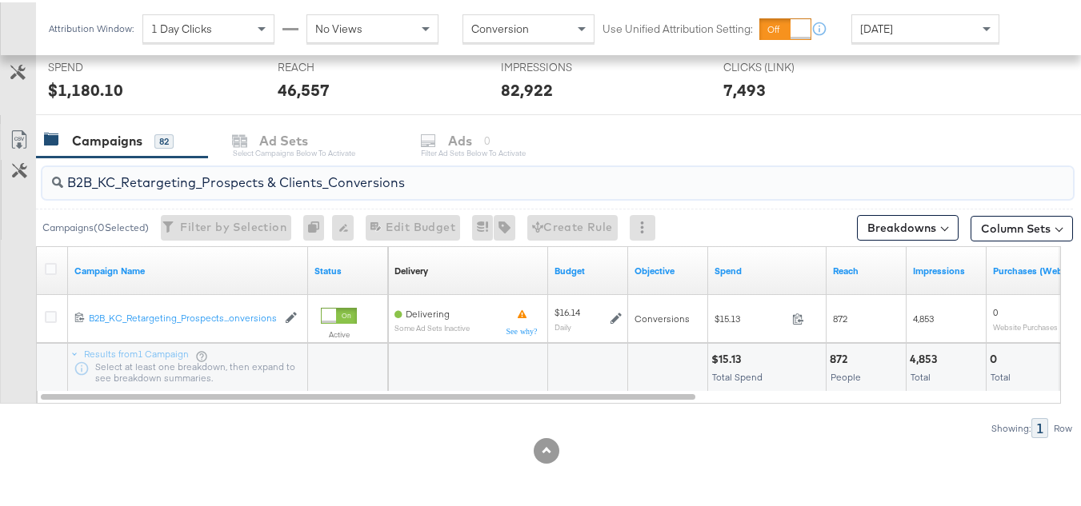
paste input "C_LAND_KC_Pros_Sig"
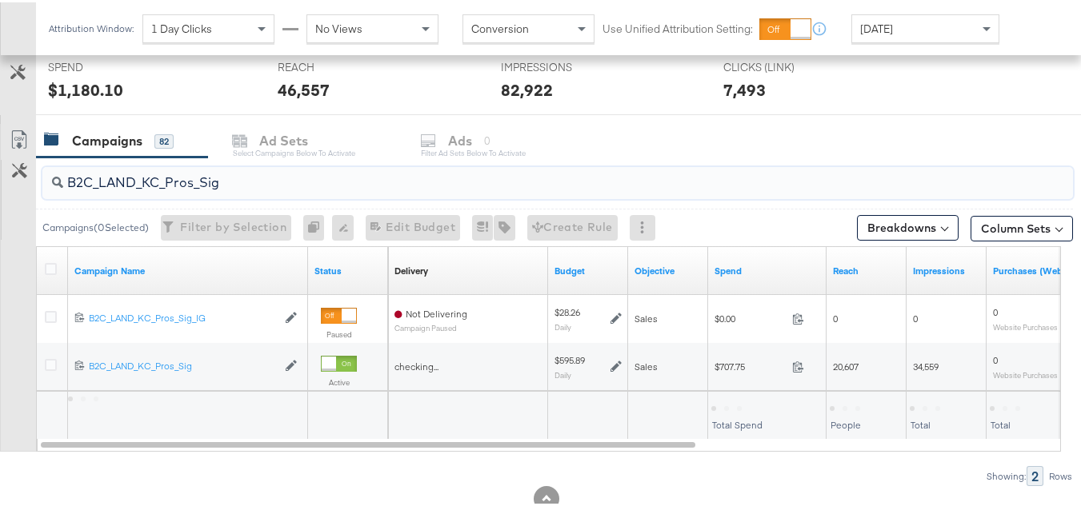
scroll to position [659, 0]
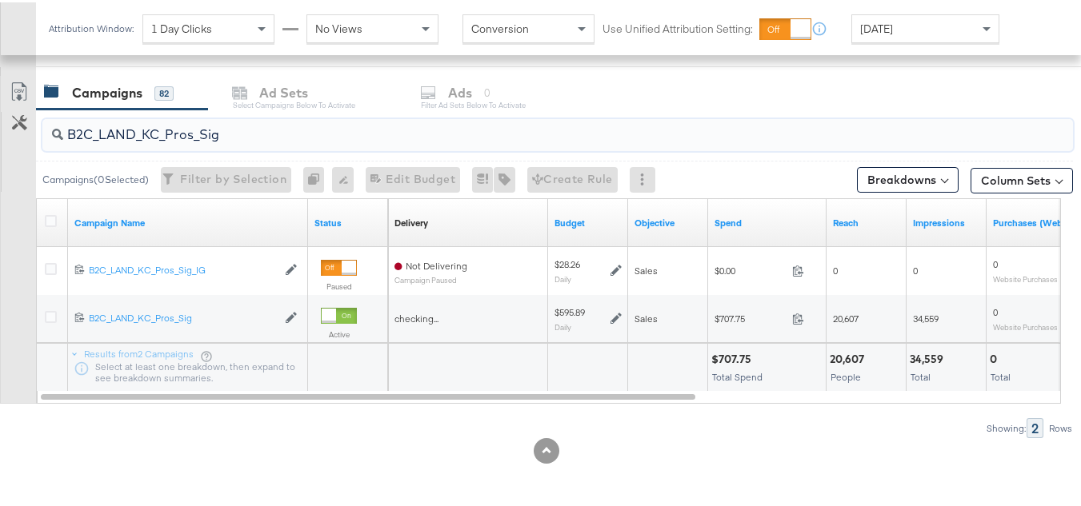
type input "B2C_LAND_KC_Pros_Sig"
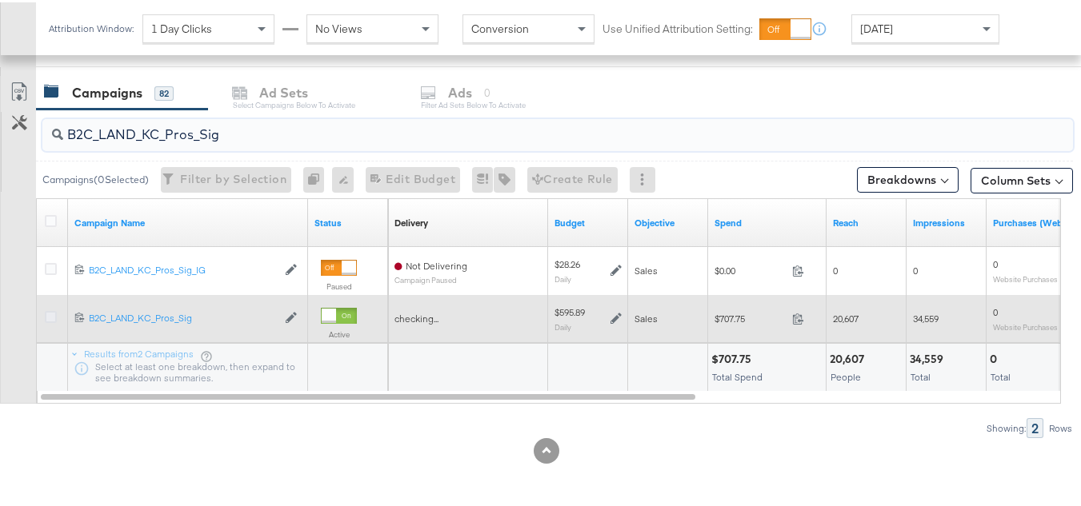
click at [51, 314] on icon at bounding box center [51, 315] width 12 height 12
click at [0, 0] on input "checkbox" at bounding box center [0, 0] width 0 height 0
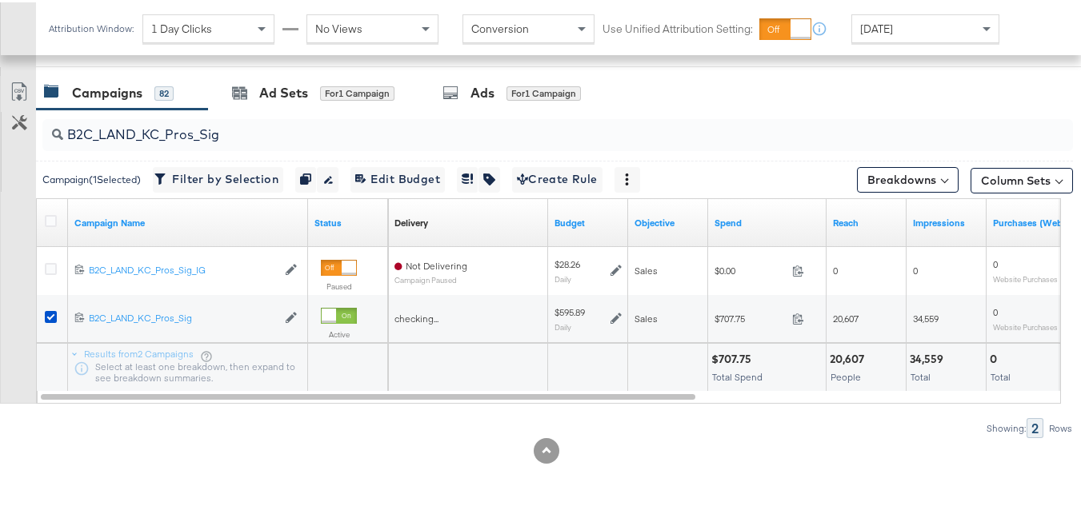
click at [268, 116] on input "B2C_LAND_KC_Pros_Sig" at bounding box center [522, 125] width 919 height 31
click at [266, 99] on div "Ad Sets" at bounding box center [283, 91] width 49 height 18
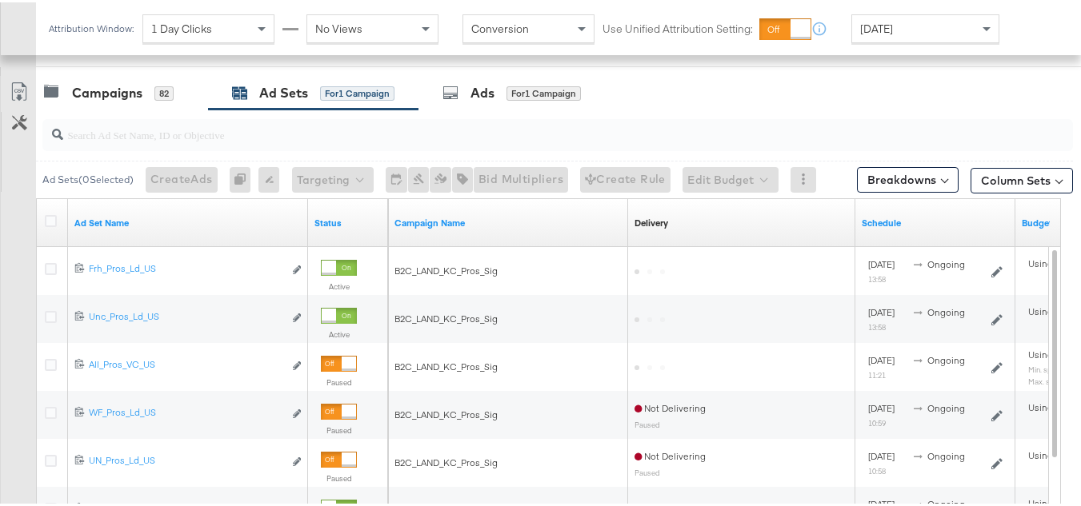
click at [321, 237] on div "Status" at bounding box center [348, 221] width 80 height 48
drag, startPoint x: 323, startPoint y: 222, endPoint x: 266, endPoint y: 198, distance: 61.4
click at [324, 222] on link "Status" at bounding box center [347, 220] width 67 height 13
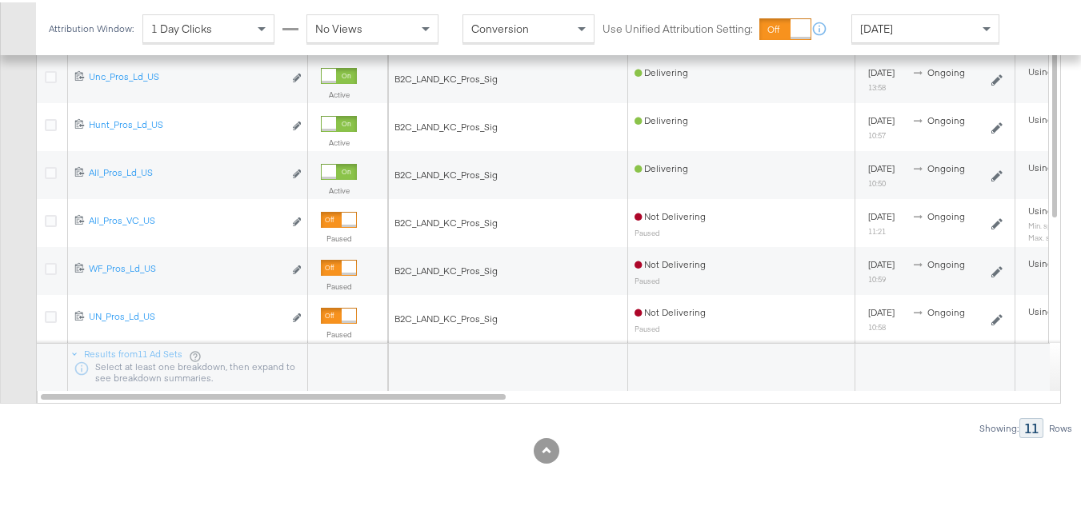
scroll to position [579, 0]
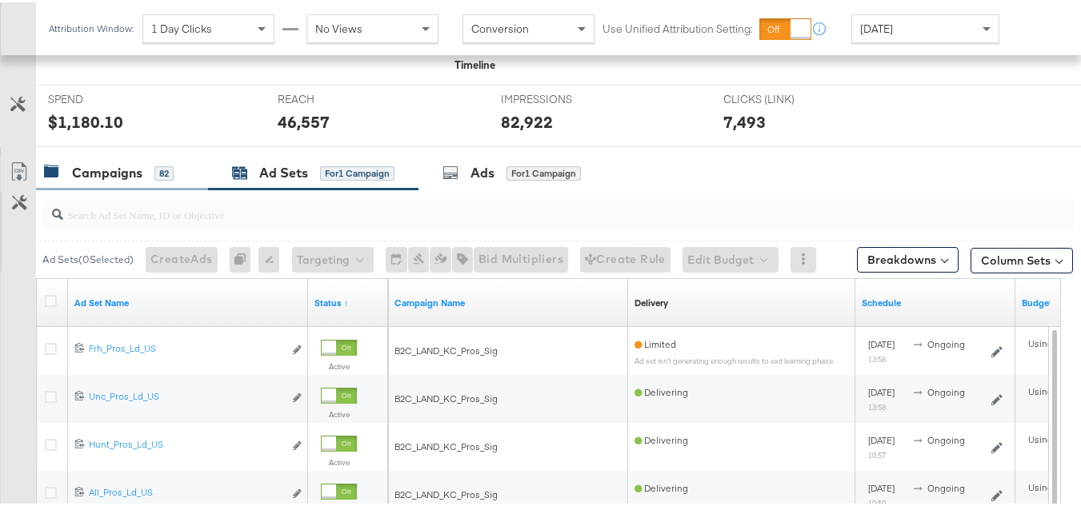
click at [103, 170] on div "Campaigns" at bounding box center [107, 171] width 70 height 18
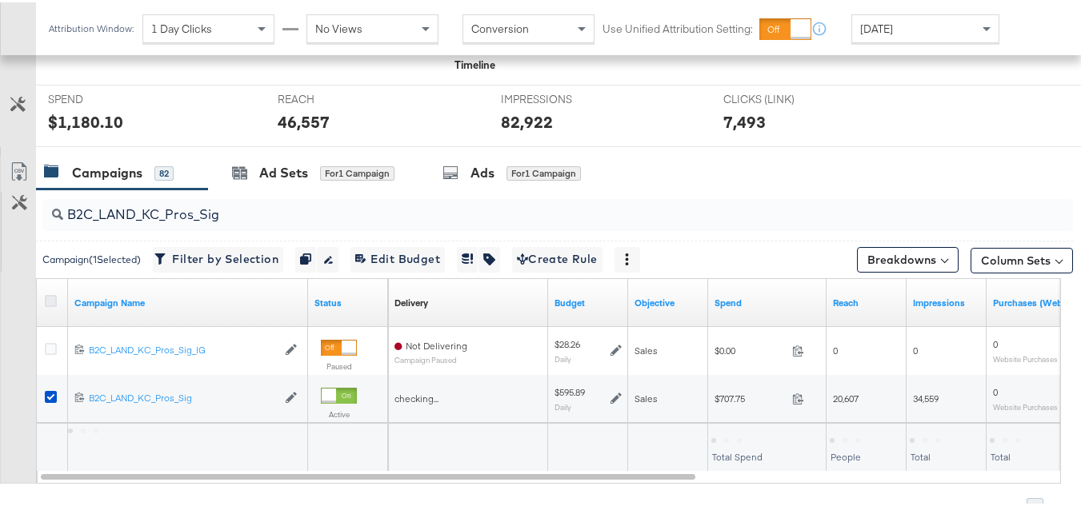
click at [50, 302] on icon at bounding box center [51, 299] width 12 height 12
click at [0, 0] on input "checkbox" at bounding box center [0, 0] width 0 height 0
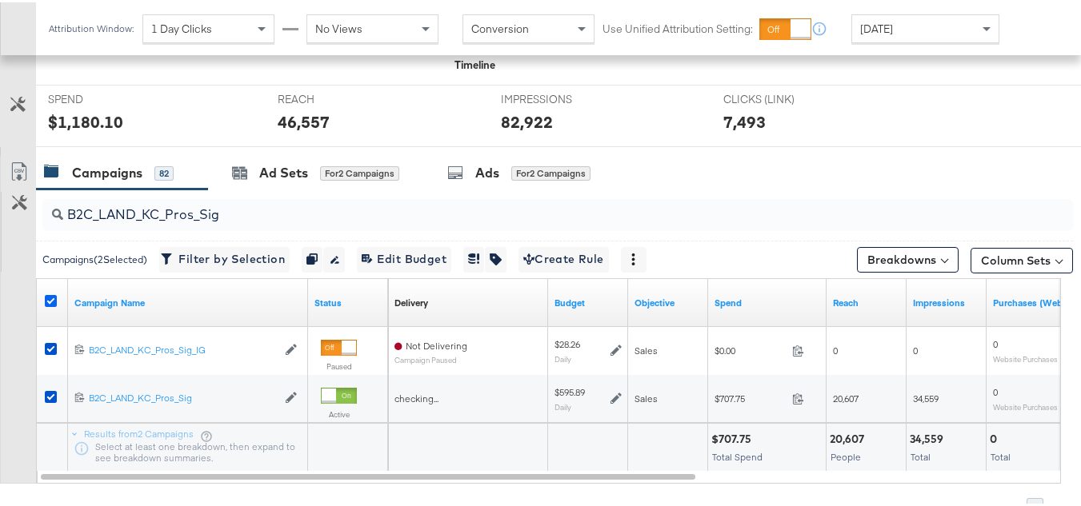
click at [50, 302] on icon at bounding box center [51, 299] width 12 height 12
click at [0, 0] on input "checkbox" at bounding box center [0, 0] width 0 height 0
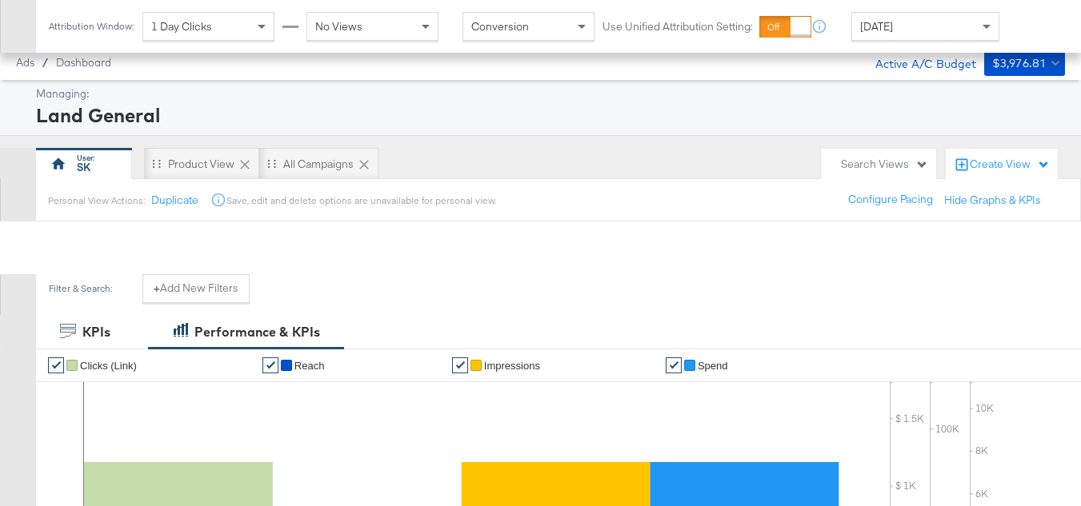
scroll to position [579, 0]
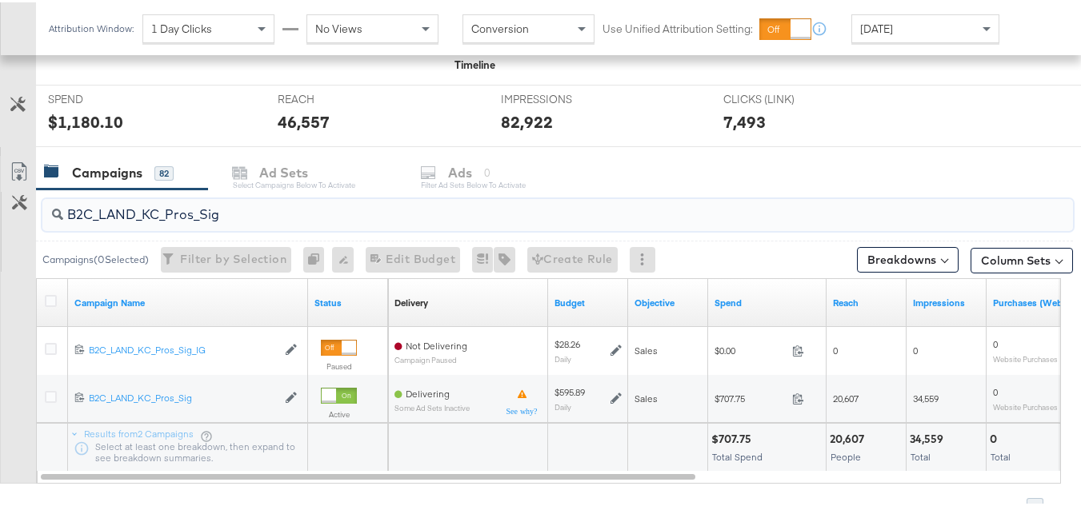
click at [210, 214] on input "B2C_LAND_KC_Pros_Sig" at bounding box center [522, 205] width 919 height 31
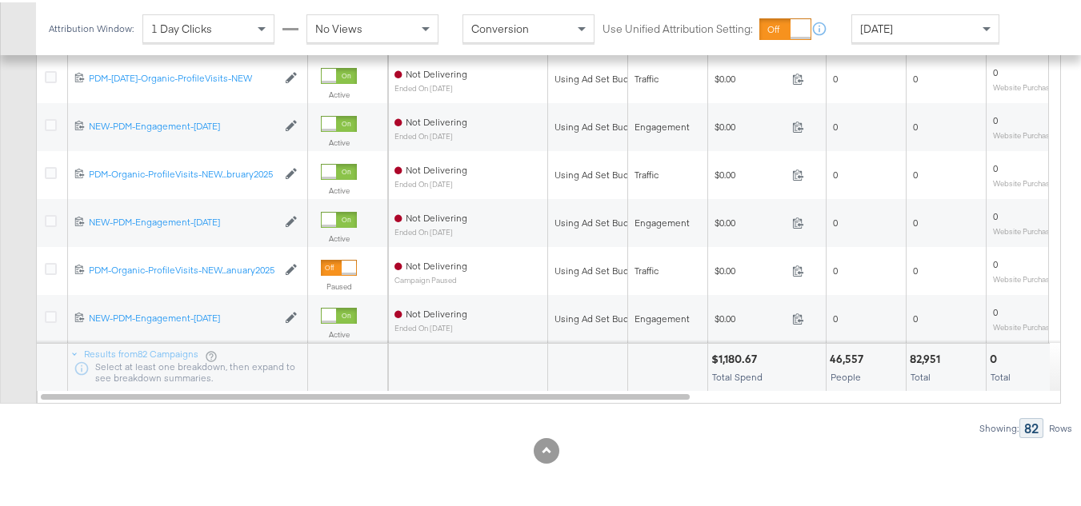
scroll to position [819, 0]
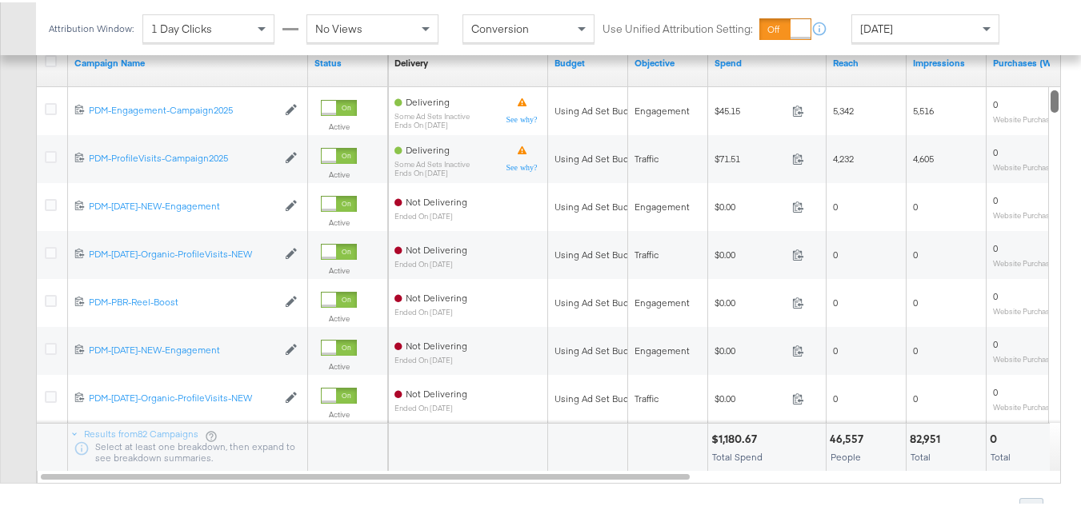
drag, startPoint x: 1052, startPoint y: 121, endPoint x: 1069, endPoint y: 197, distance: 77.8
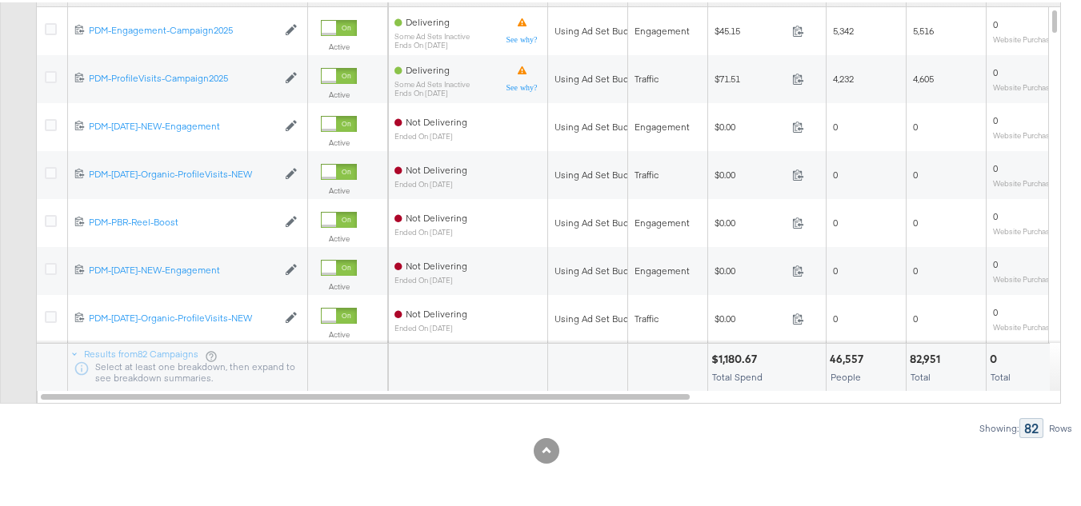
scroll to position [0, 0]
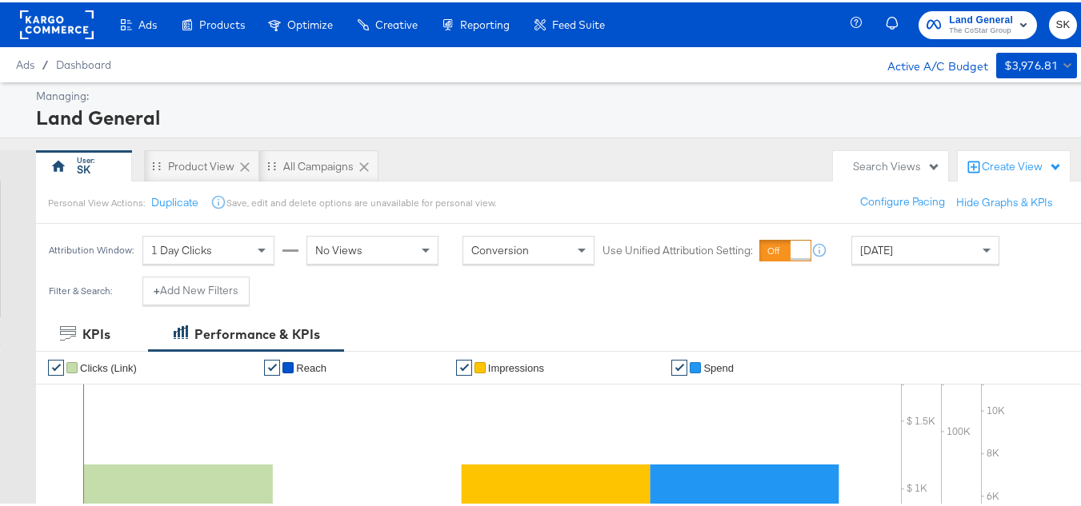
click at [75, 26] on rect at bounding box center [57, 22] width 74 height 29
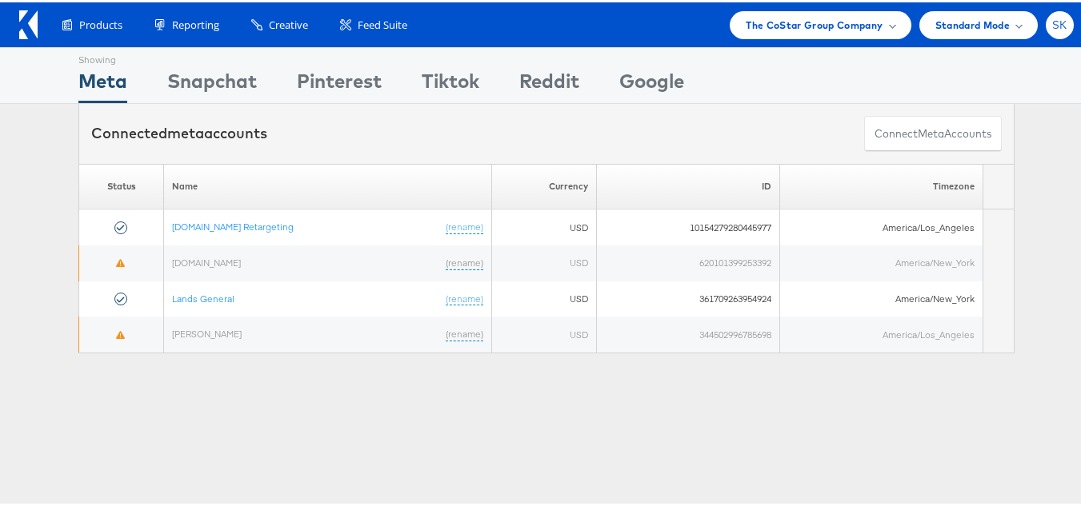
click at [1052, 20] on span "SK" at bounding box center [1059, 23] width 15 height 10
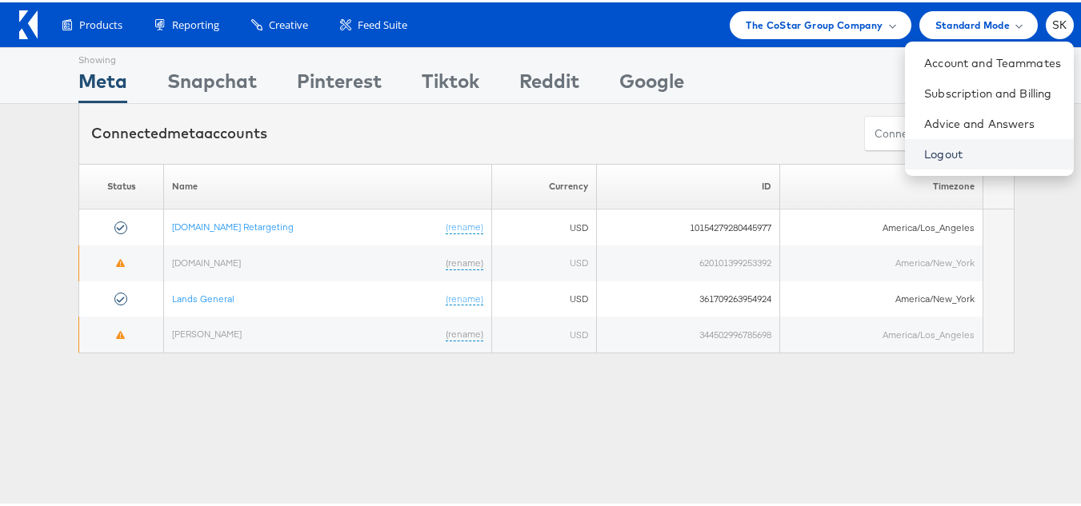
click at [935, 150] on link "Logout" at bounding box center [992, 152] width 137 height 16
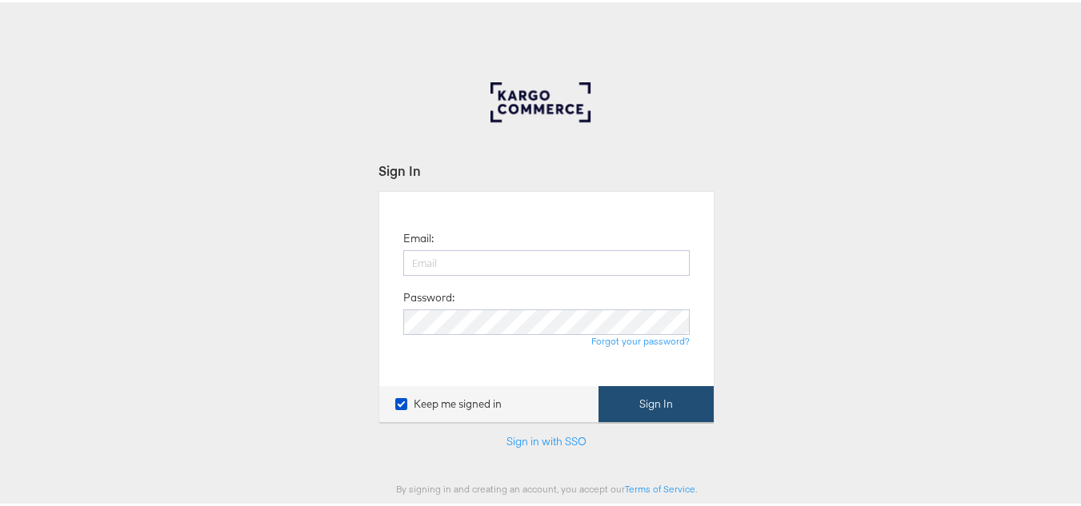
type input "[PERSON_NAME][EMAIL_ADDRESS][DOMAIN_NAME]"
click at [632, 397] on button "Sign In" at bounding box center [655, 402] width 115 height 36
